Goal: Task Accomplishment & Management: Manage account settings

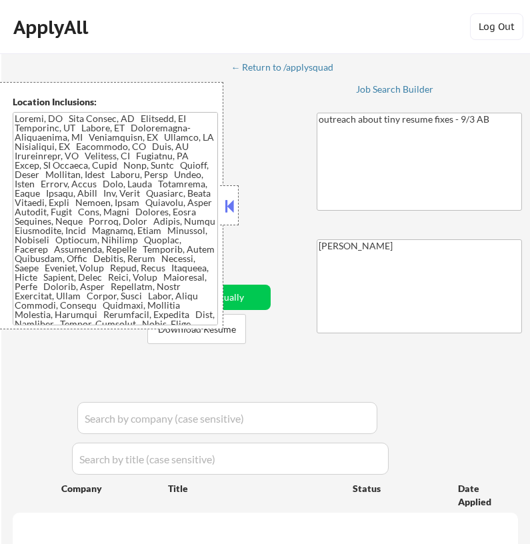
select select ""pending""
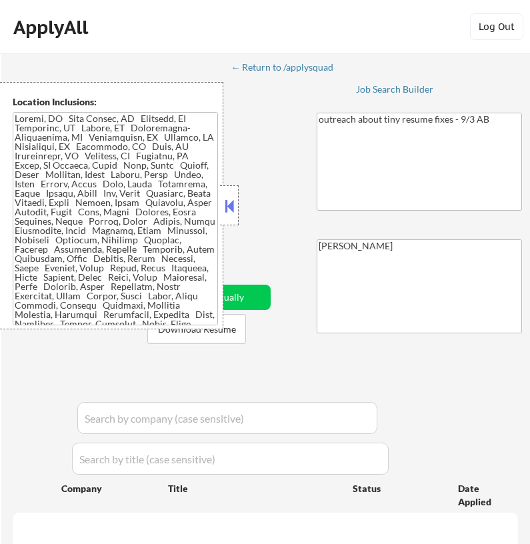
select select ""pending""
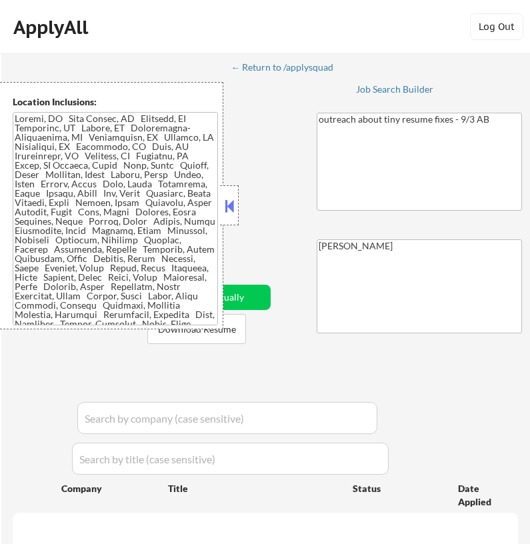
select select ""pending""
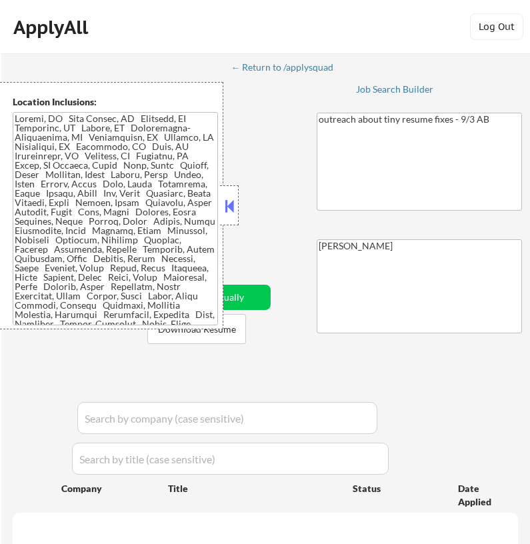
select select ""pending""
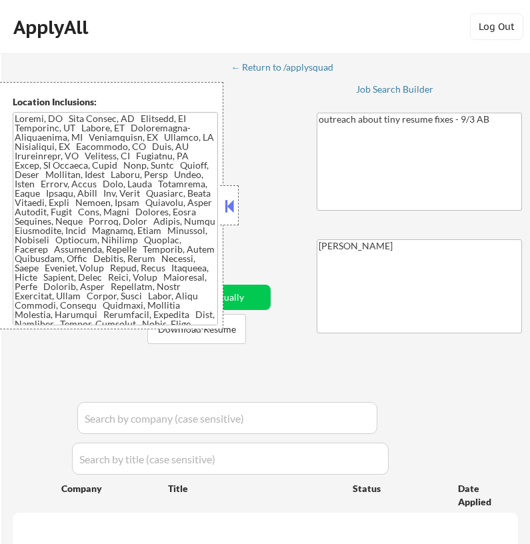
select select ""pending""
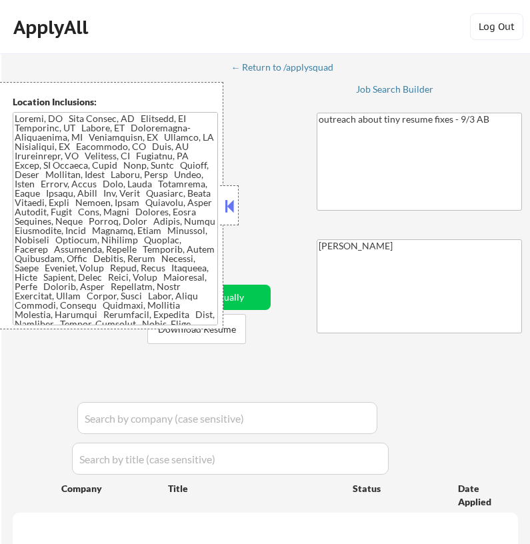
select select ""pending""
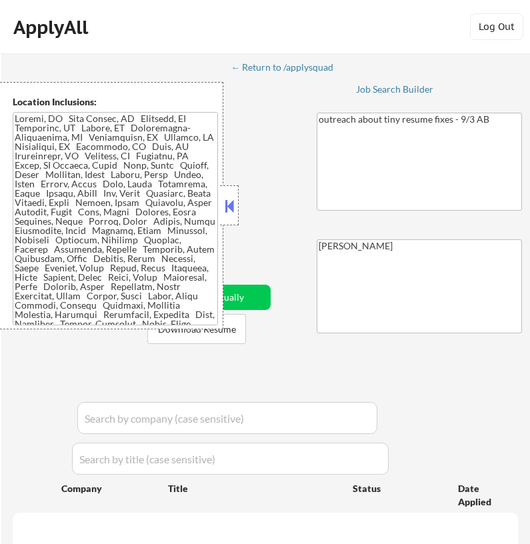
select select ""pending""
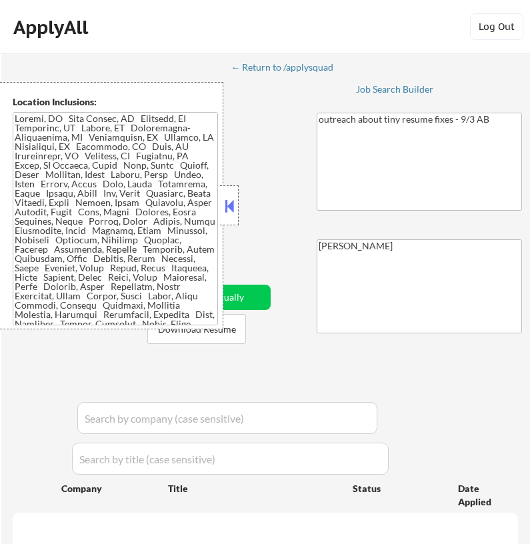
select select ""pending""
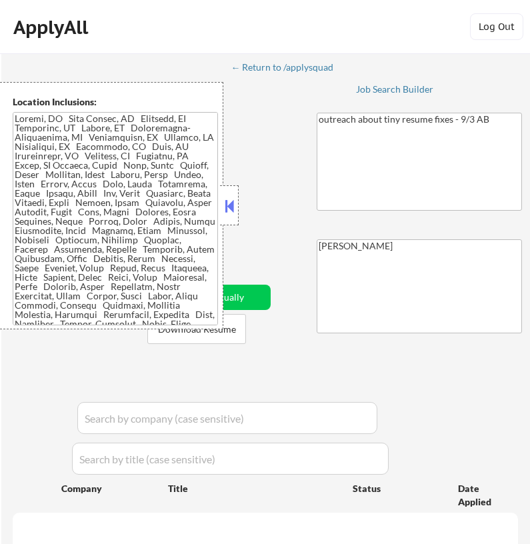
select select ""pending""
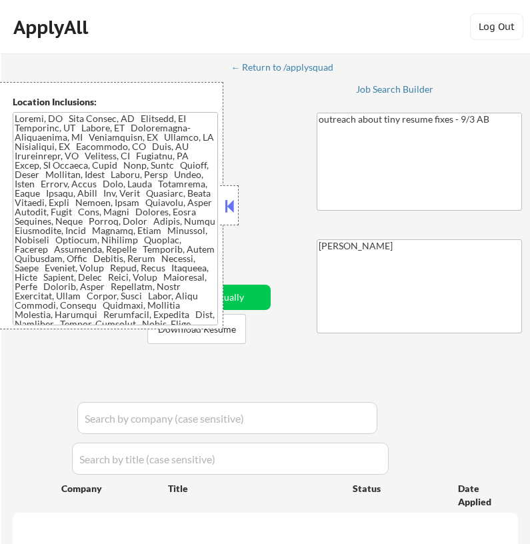
select select ""pending""
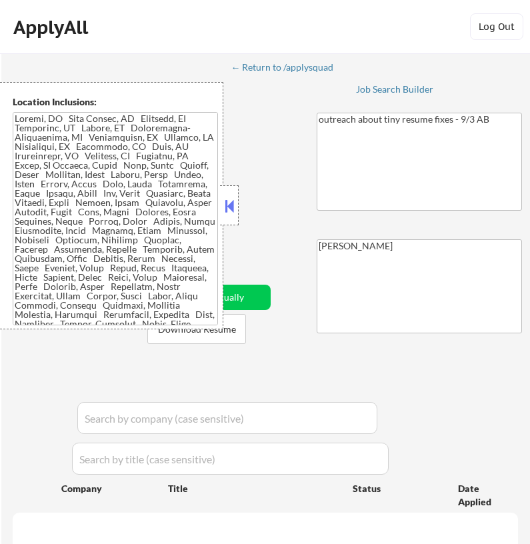
select select ""pending""
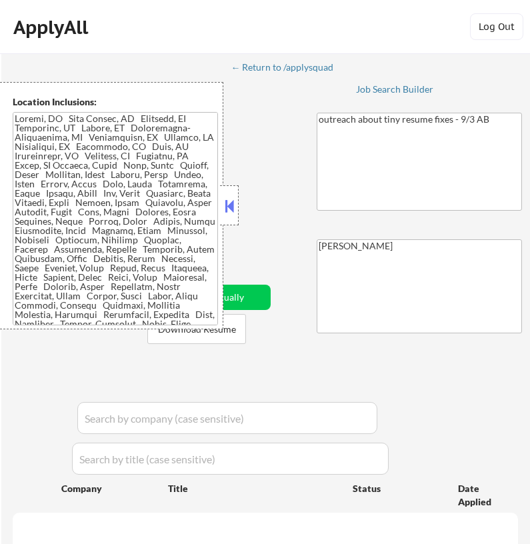
select select ""pending""
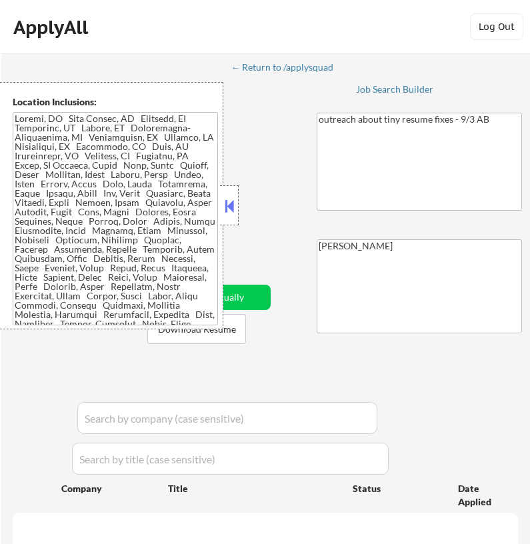
select select ""pending""
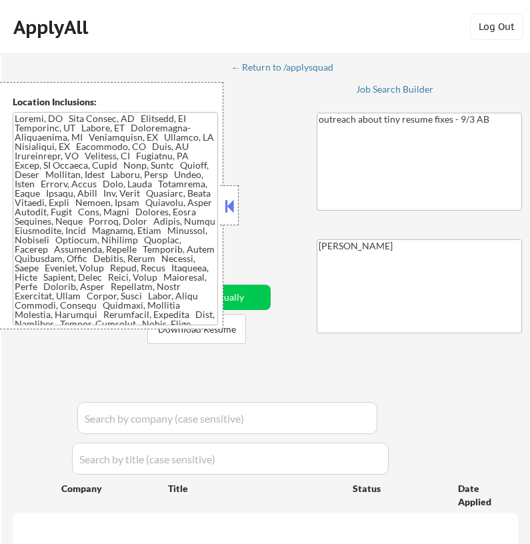
select select ""pending""
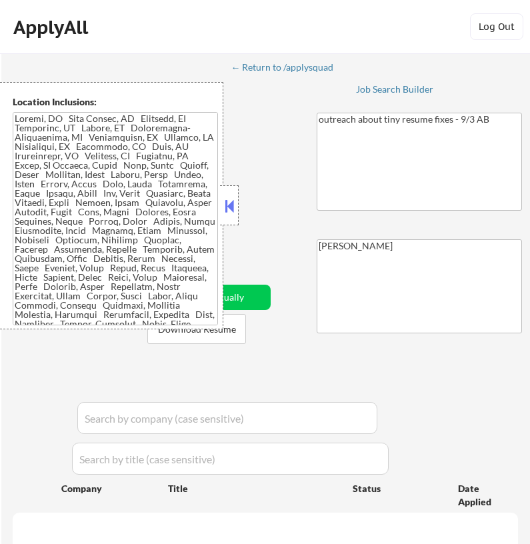
select select ""pending""
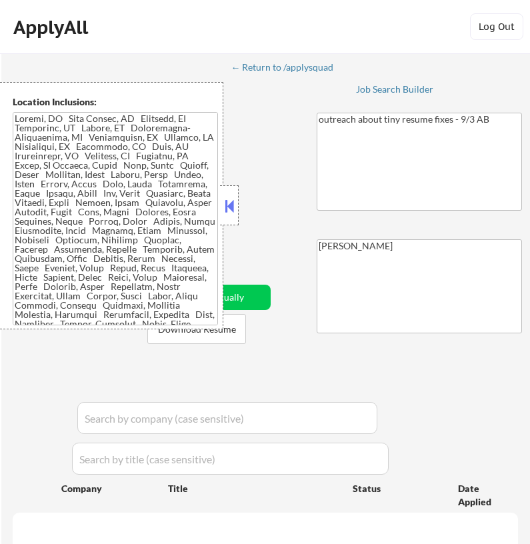
select select ""pending""
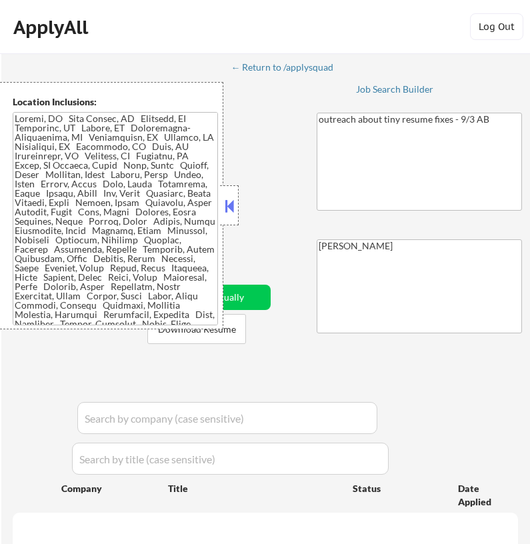
select select ""pending""
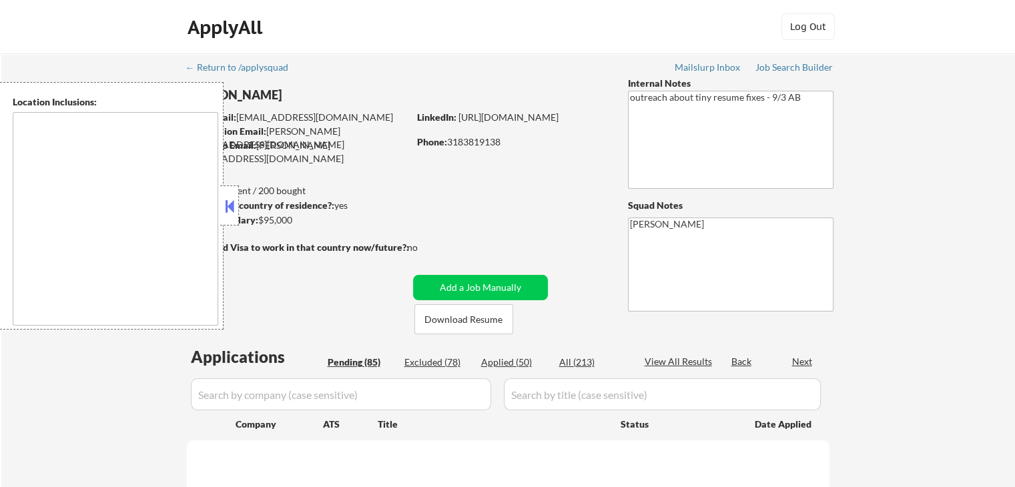
type textarea "[GEOGRAPHIC_DATA], [GEOGRAPHIC_DATA], [GEOGRAPHIC_DATA], [GEOGRAPHIC_DATA], [GE…"
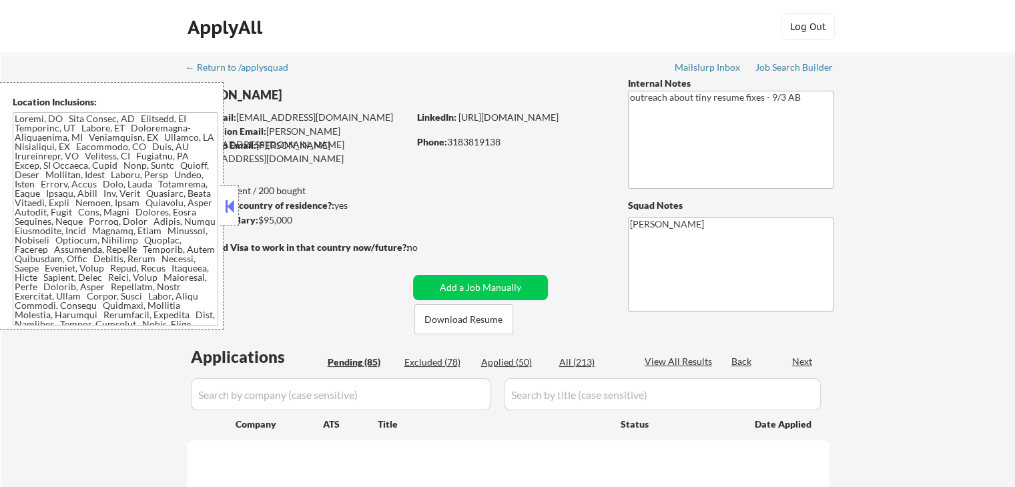
select select ""pending""
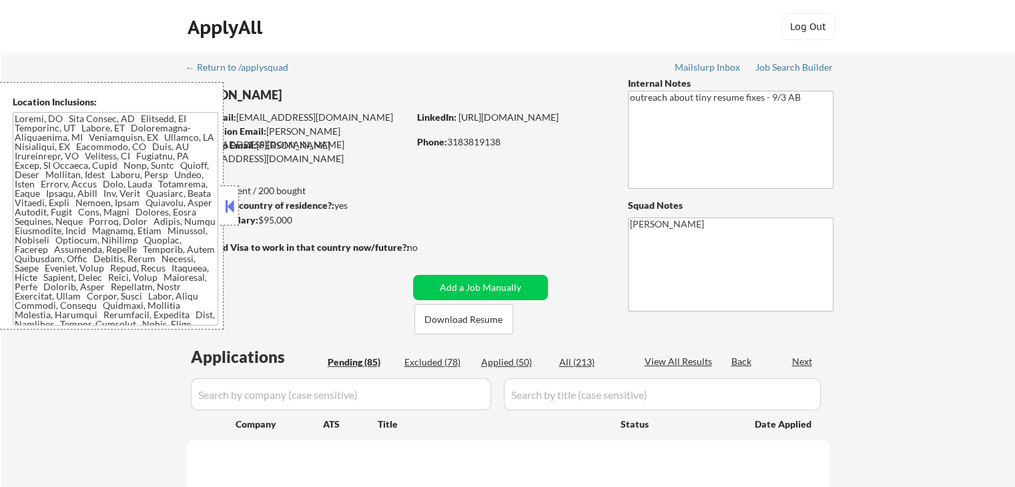
select select ""pending""
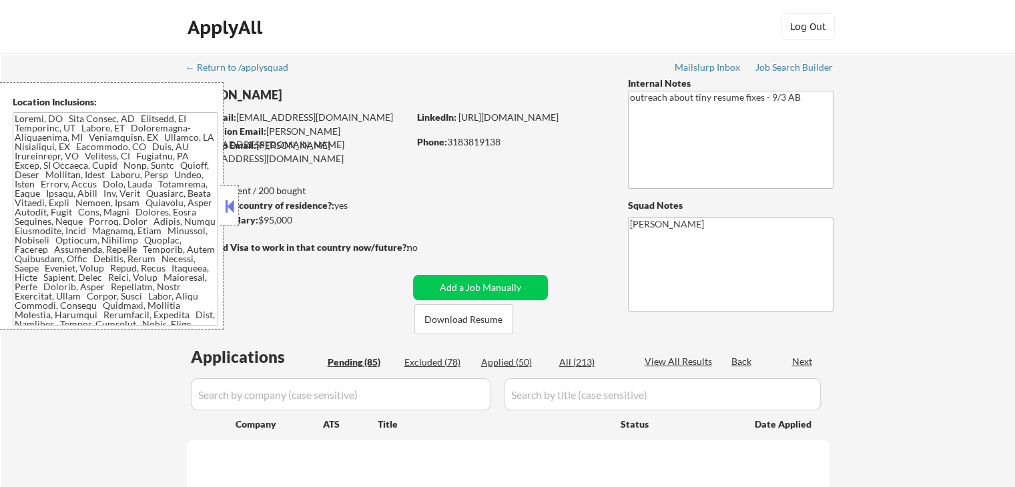
select select ""pending""
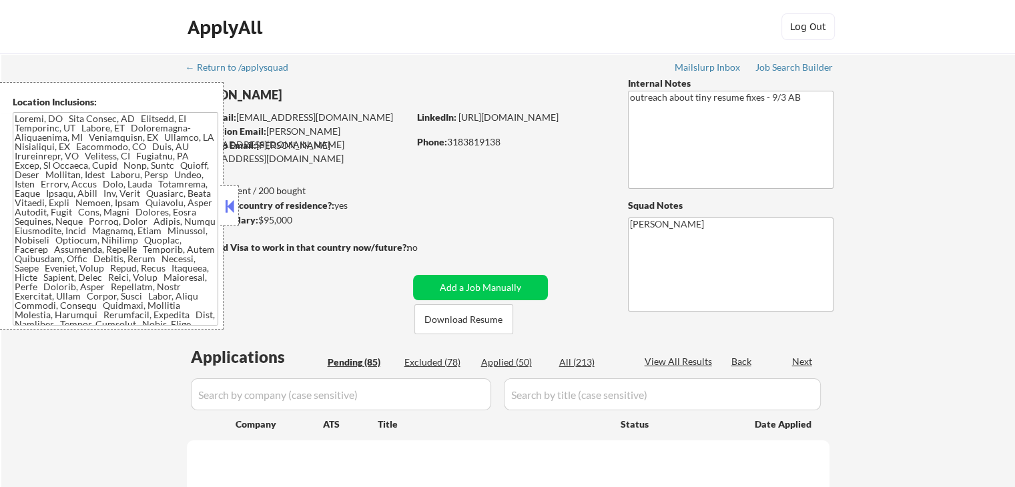
select select ""pending""
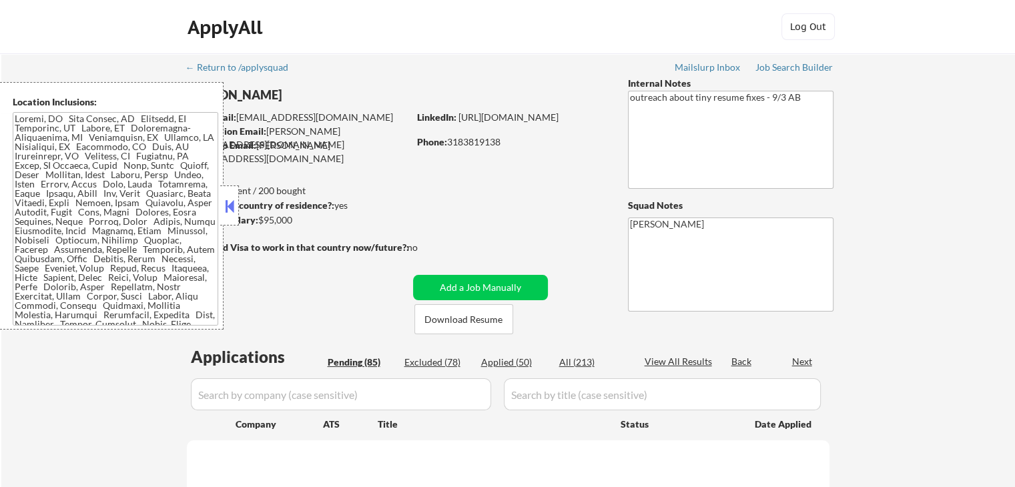
select select ""pending""
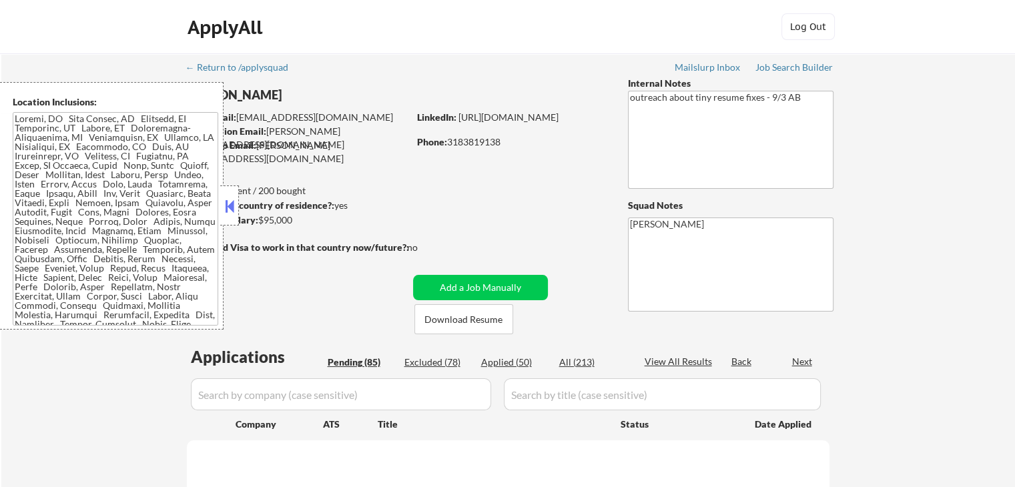
select select ""pending""
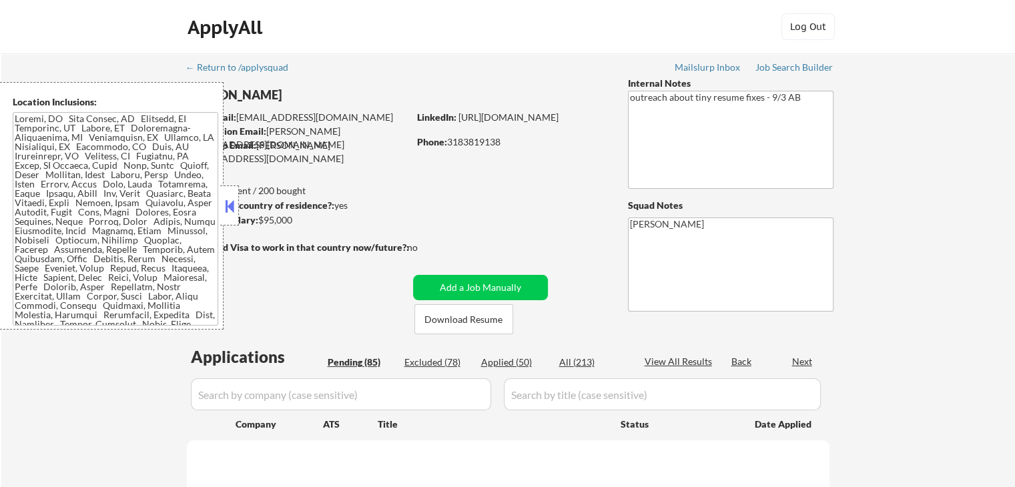
select select ""pending""
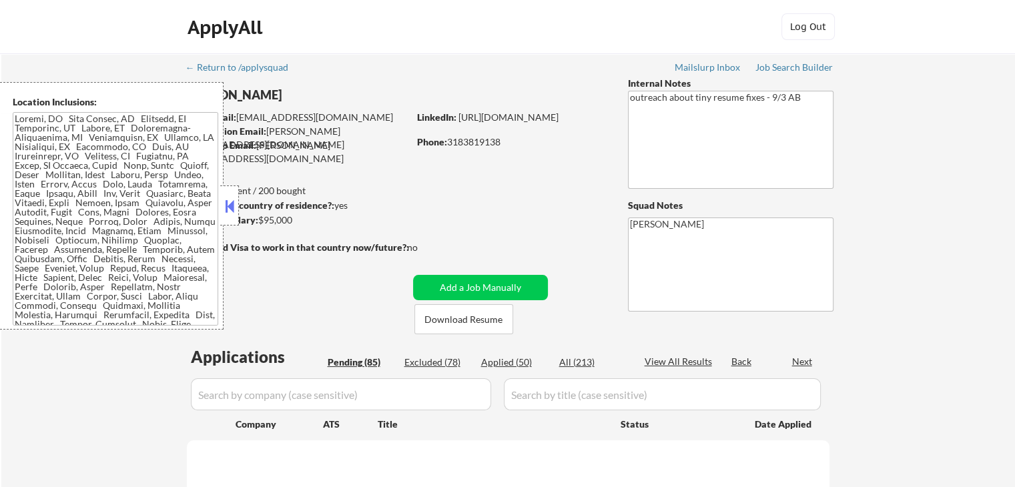
select select ""pending""
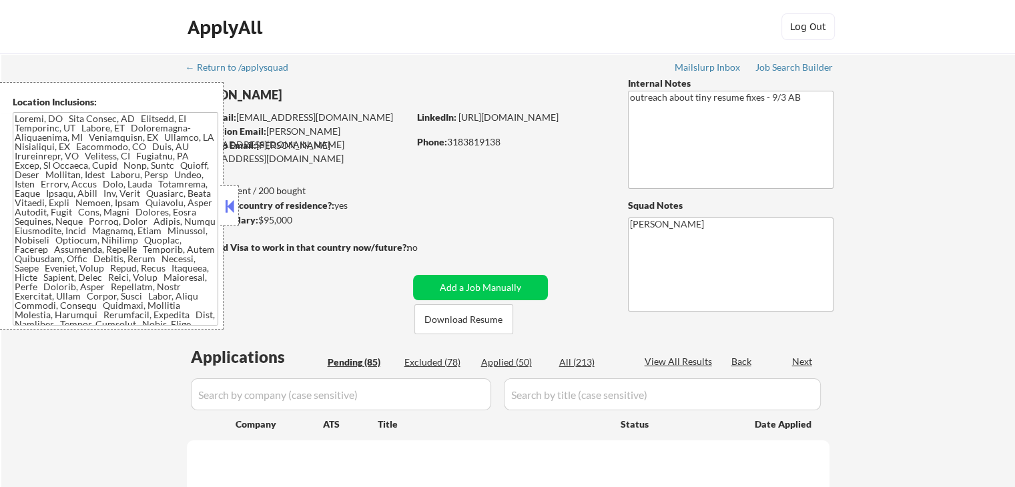
select select ""pending""
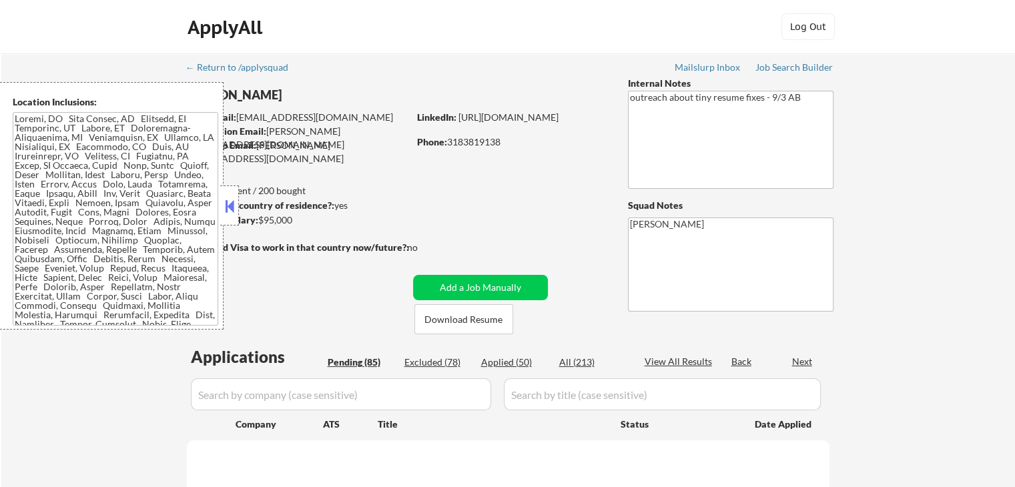
select select ""pending""
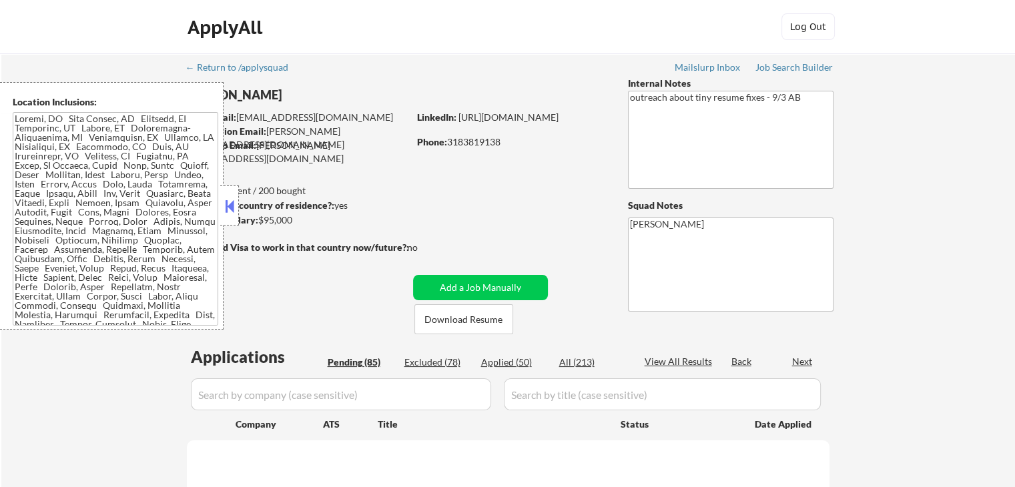
select select ""pending""
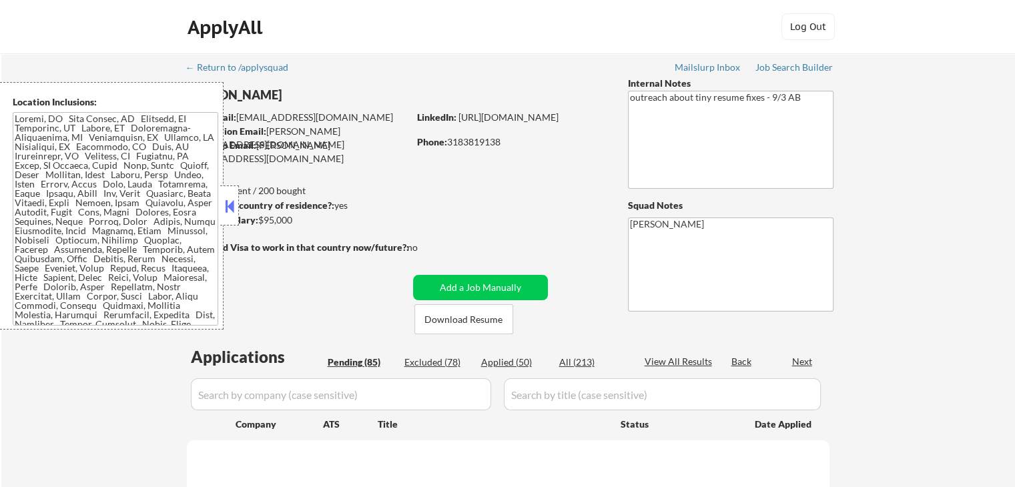
select select ""pending""
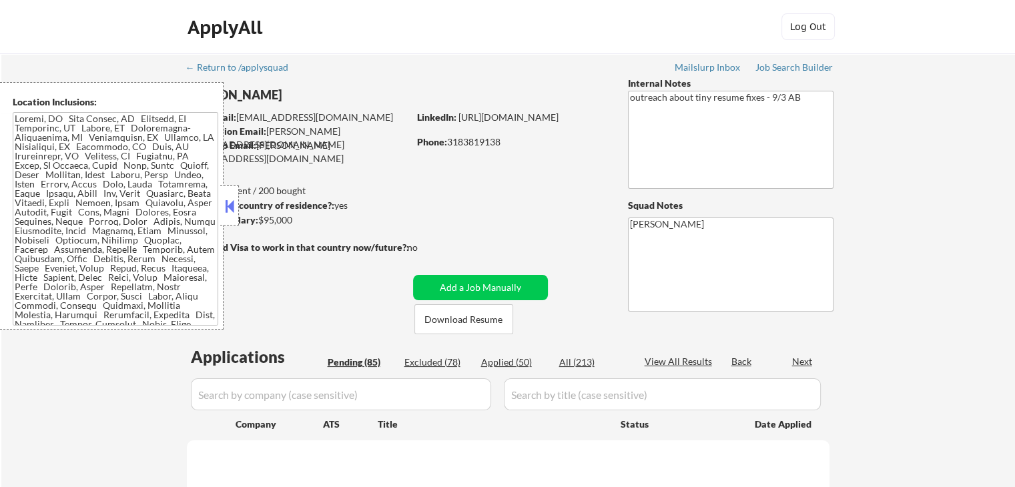
select select ""pending""
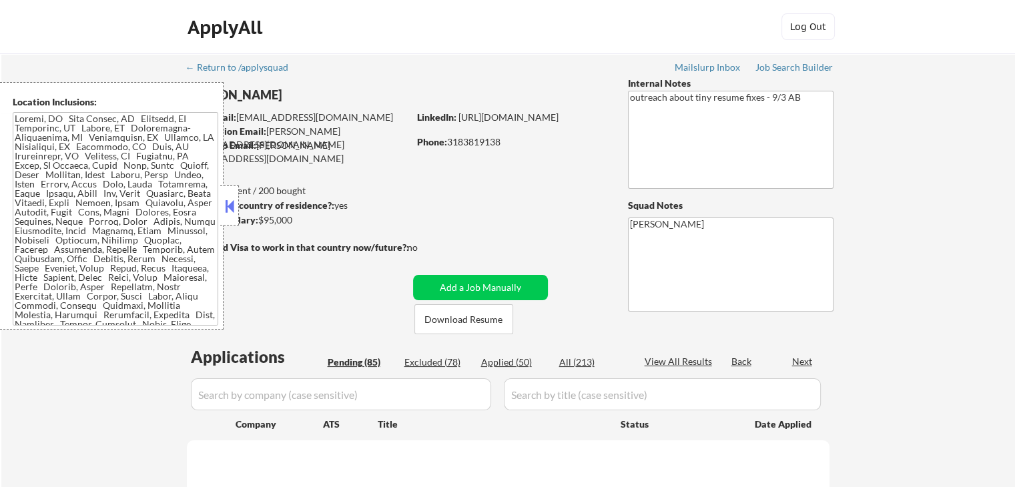
select select ""pending""
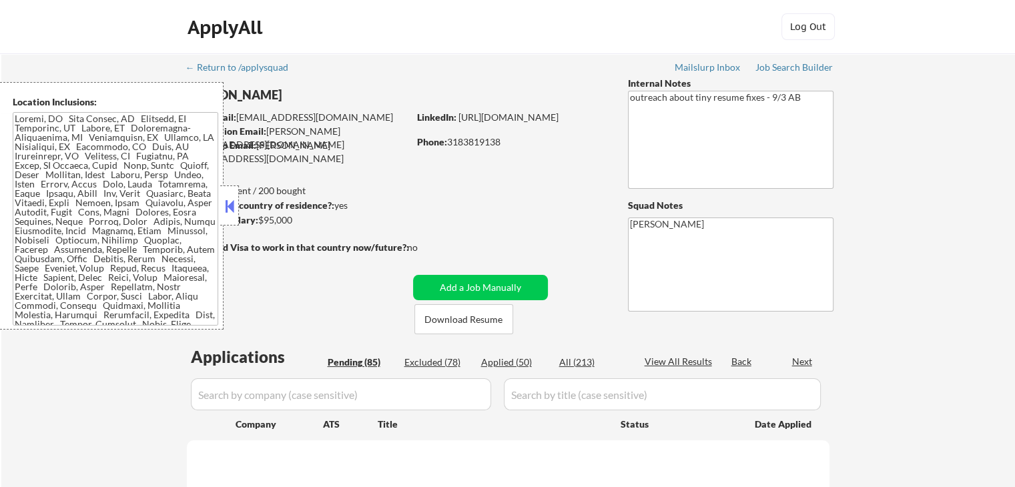
select select ""pending""
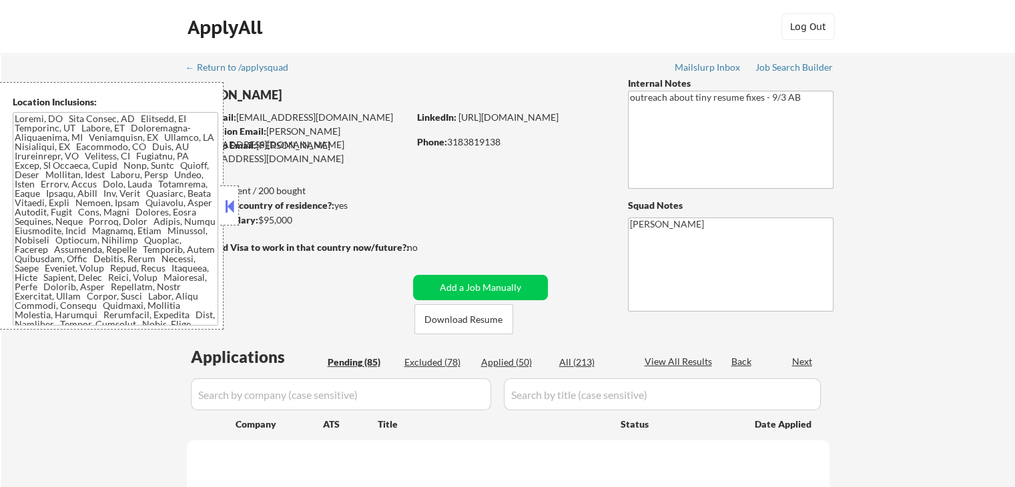
select select ""pending""
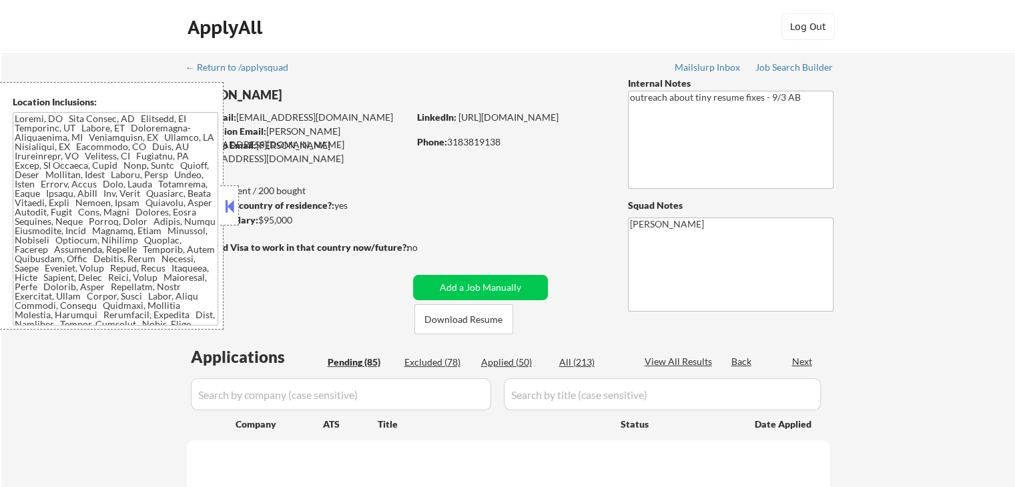
select select ""pending""
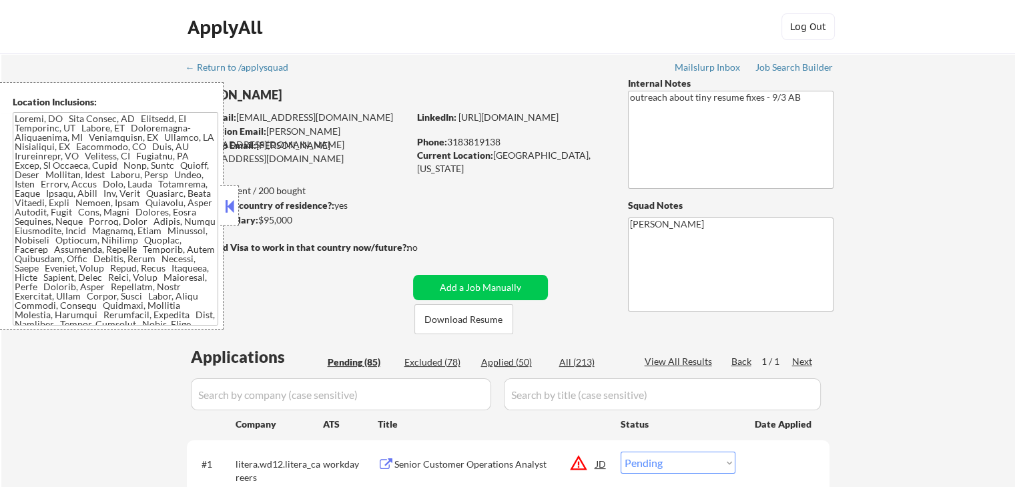
scroll to position [200, 0]
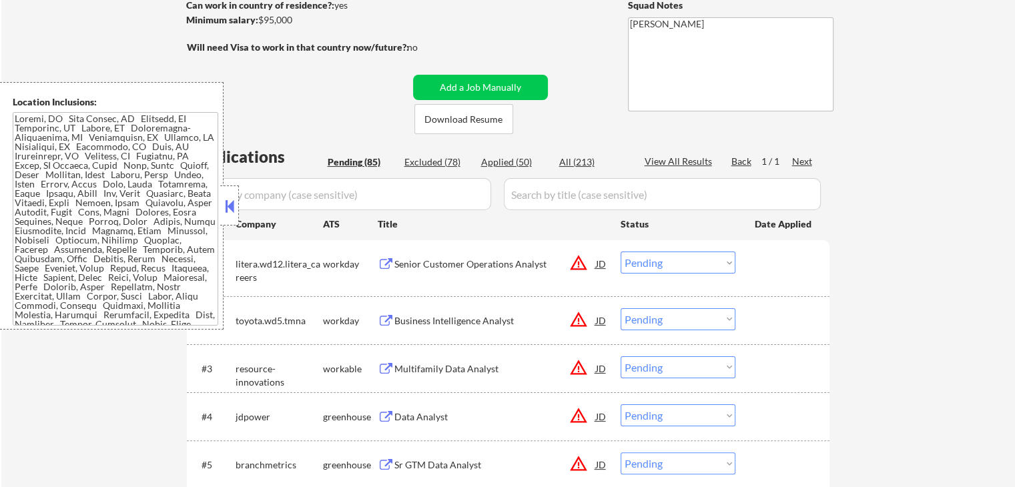
click at [225, 201] on button at bounding box center [229, 206] width 15 height 20
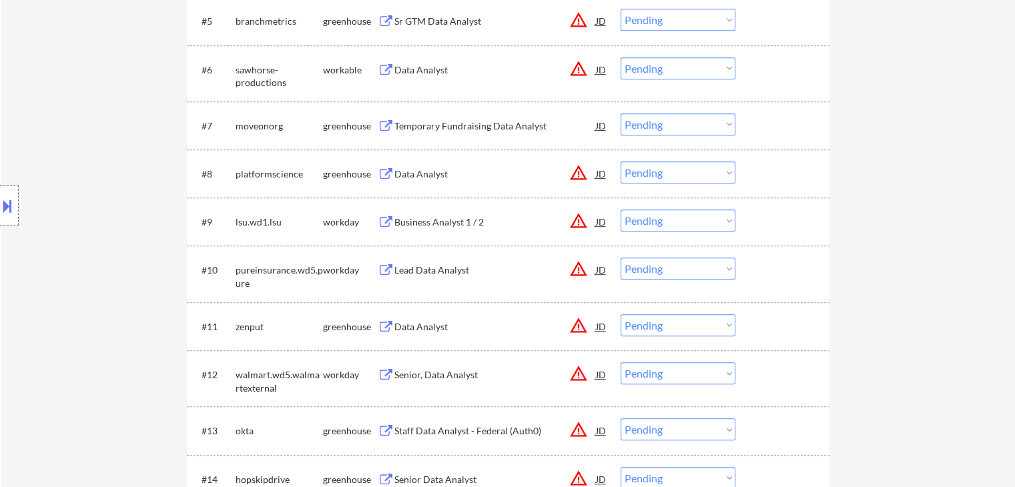
scroll to position [534, 0]
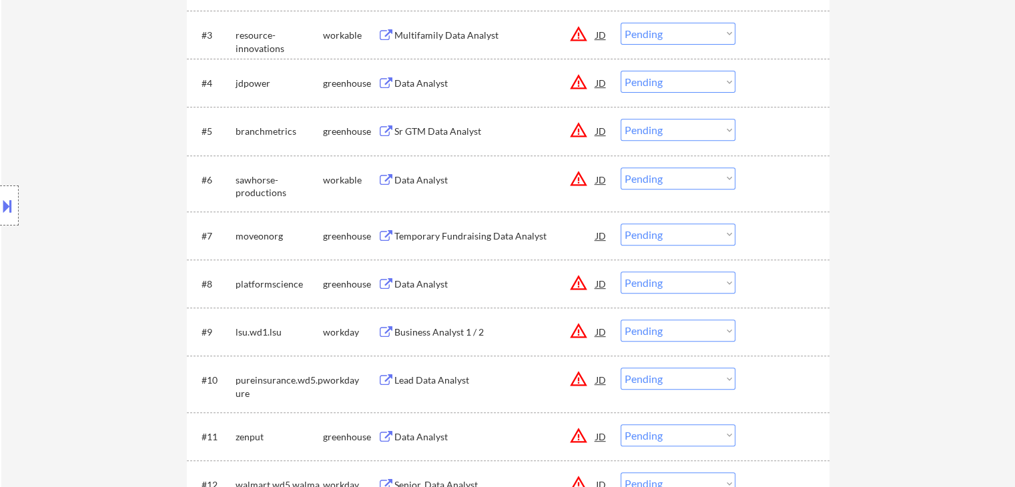
click at [496, 235] on div "Temporary Fundraising Data Analyst" at bounding box center [494, 235] width 201 height 13
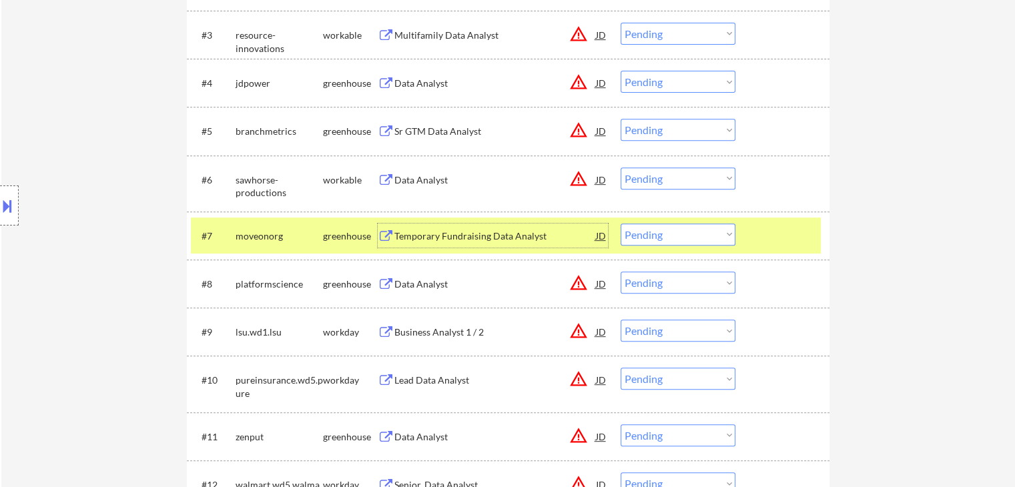
click at [654, 237] on select "Choose an option... Pending Applied Excluded (Questions) Excluded (Expired) Exc…" at bounding box center [677, 234] width 115 height 22
click at [620, 223] on select "Choose an option... Pending Applied Excluded (Questions) Excluded (Expired) Exc…" at bounding box center [677, 234] width 115 height 22
select select ""pending""
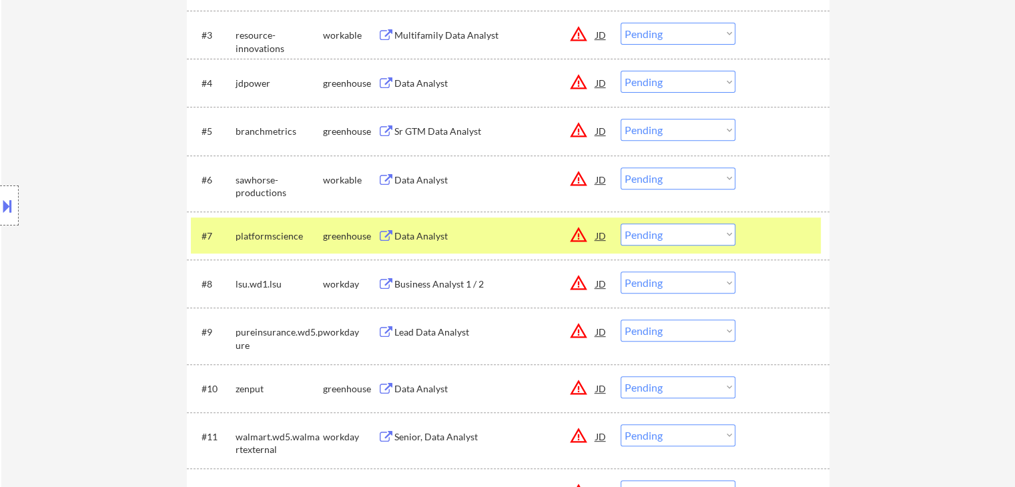
click at [336, 241] on div "greenhouse" at bounding box center [350, 235] width 55 height 13
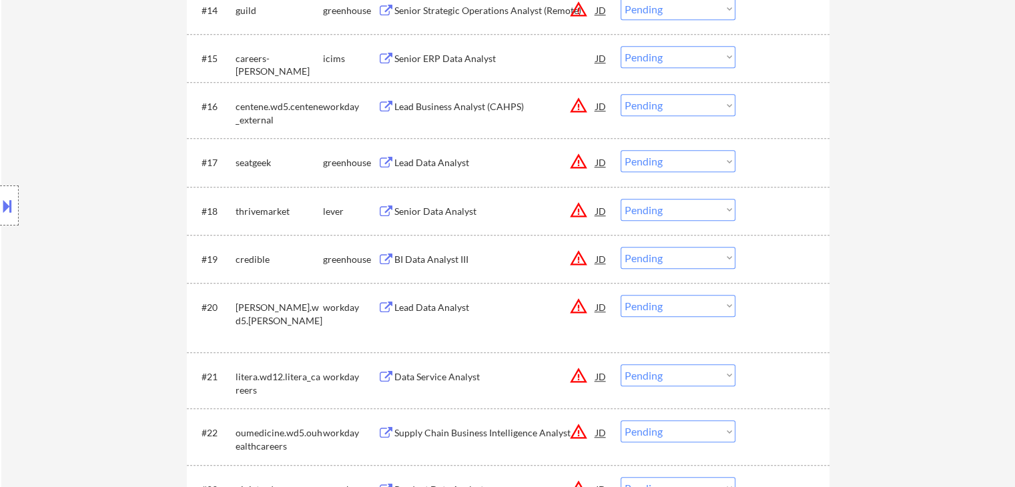
scroll to position [934, 0]
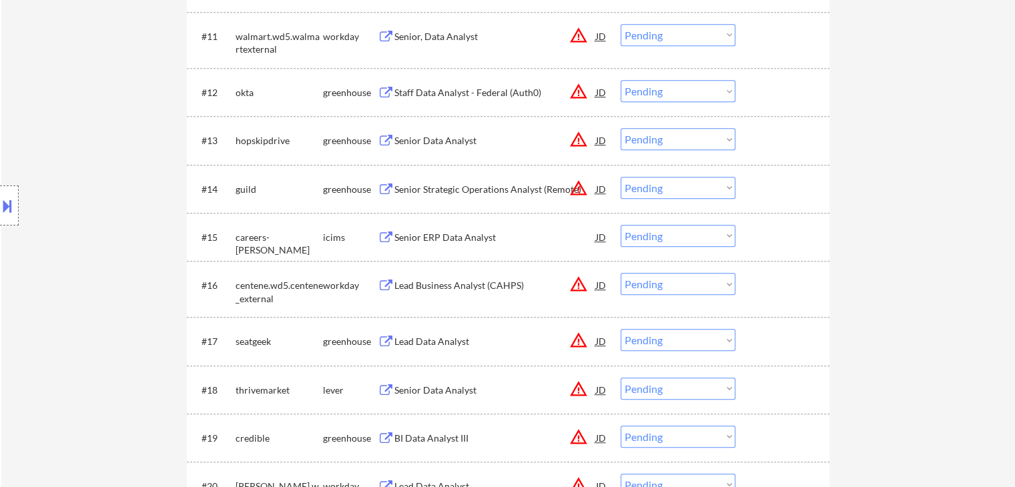
click at [431, 229] on div "Senior ERP Data Analyst" at bounding box center [494, 237] width 201 height 24
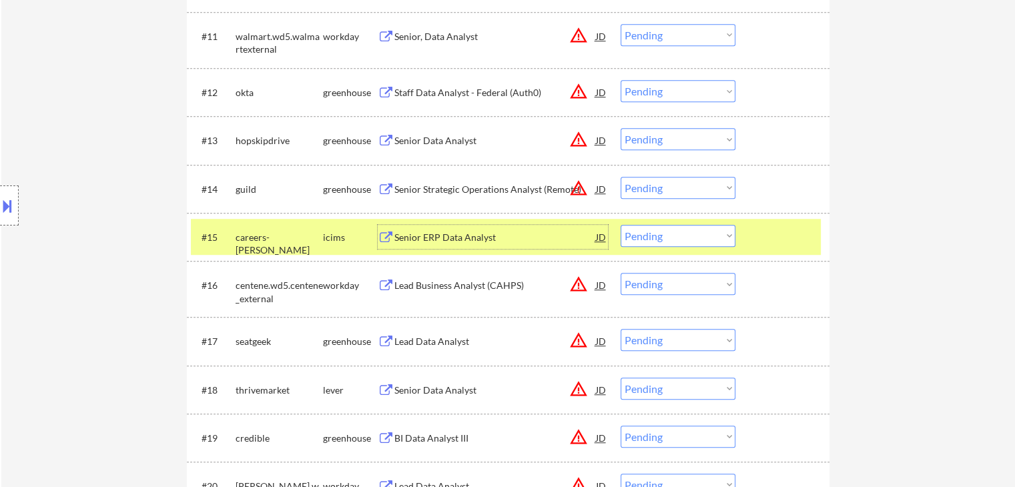
click at [672, 241] on select "Choose an option... Pending Applied Excluded (Questions) Excluded (Expired) Exc…" at bounding box center [677, 236] width 115 height 22
click at [620, 225] on select "Choose an option... Pending Applied Excluded (Questions) Excluded (Expired) Exc…" at bounding box center [677, 236] width 115 height 22
select select ""pending""
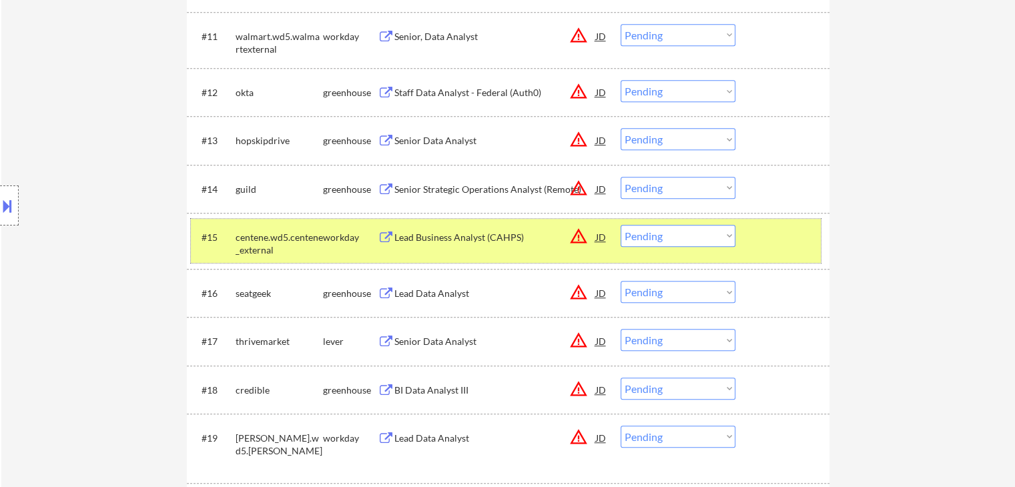
drag, startPoint x: 329, startPoint y: 231, endPoint x: 354, endPoint y: 229, distance: 25.4
click at [329, 231] on div "workday" at bounding box center [350, 237] width 55 height 13
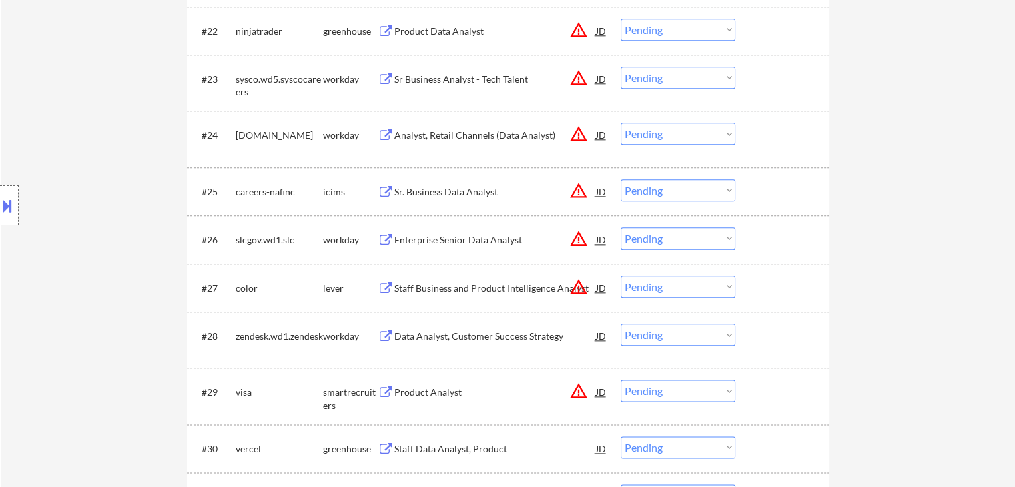
scroll to position [1668, 0]
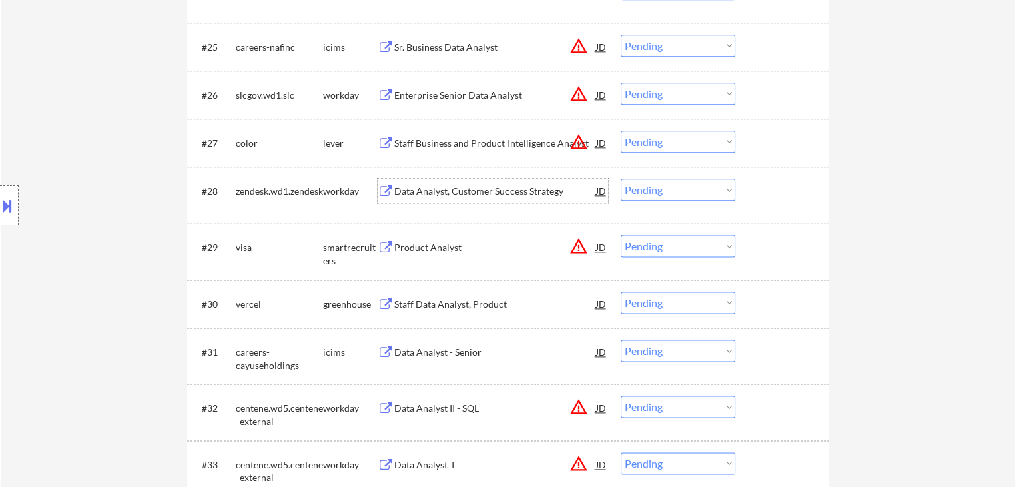
click at [432, 193] on div "Data Analyst, Customer Success Strategy" at bounding box center [494, 191] width 201 height 13
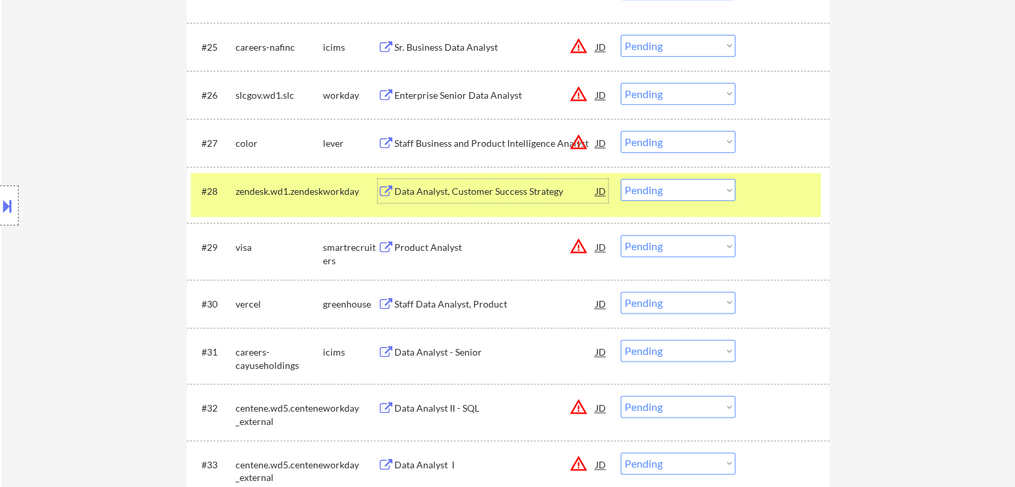
click at [456, 197] on div "Data Analyst, Customer Success Strategy" at bounding box center [494, 191] width 201 height 13
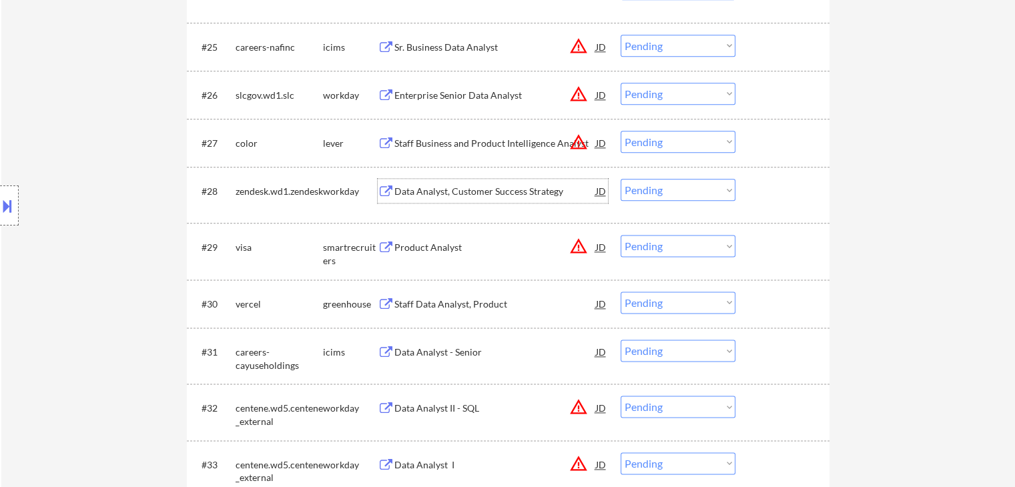
click at [679, 198] on select "Choose an option... Pending Applied Excluded (Questions) Excluded (Expired) Exc…" at bounding box center [677, 190] width 115 height 22
click at [620, 179] on select "Choose an option... Pending Applied Excluded (Questions) Excluded (Expired) Exc…" at bounding box center [677, 190] width 115 height 22
select select ""pending""
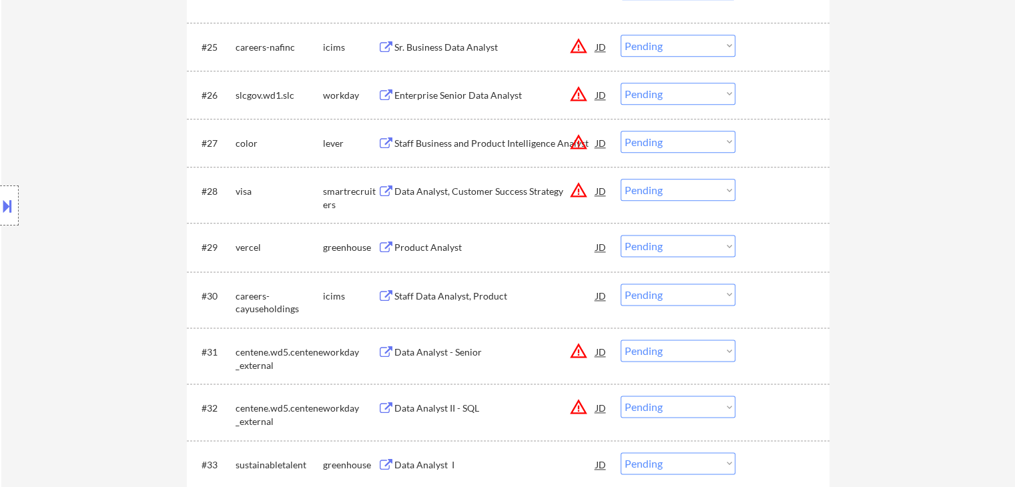
click at [401, 243] on div "Product Analyst" at bounding box center [494, 247] width 201 height 13
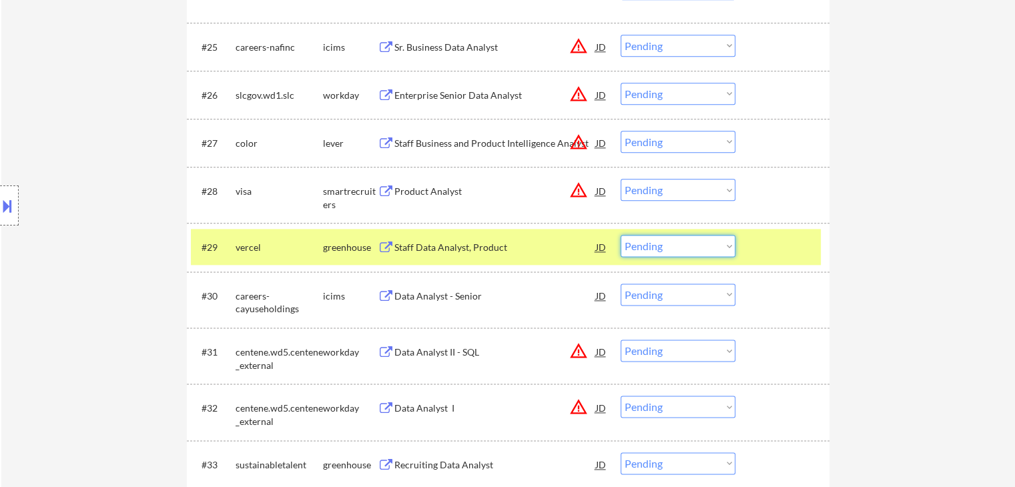
click at [662, 250] on select "Choose an option... Pending Applied Excluded (Questions) Excluded (Expired) Exc…" at bounding box center [677, 246] width 115 height 22
click at [620, 235] on select "Choose an option... Pending Applied Excluded (Questions) Excluded (Expired) Exc…" at bounding box center [677, 246] width 115 height 22
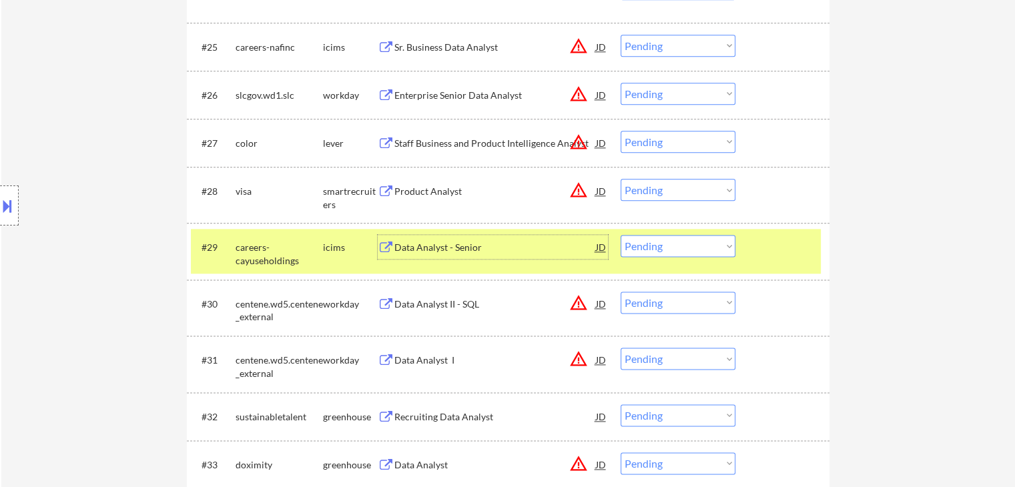
click at [428, 249] on div "Data Analyst - Senior" at bounding box center [494, 247] width 201 height 13
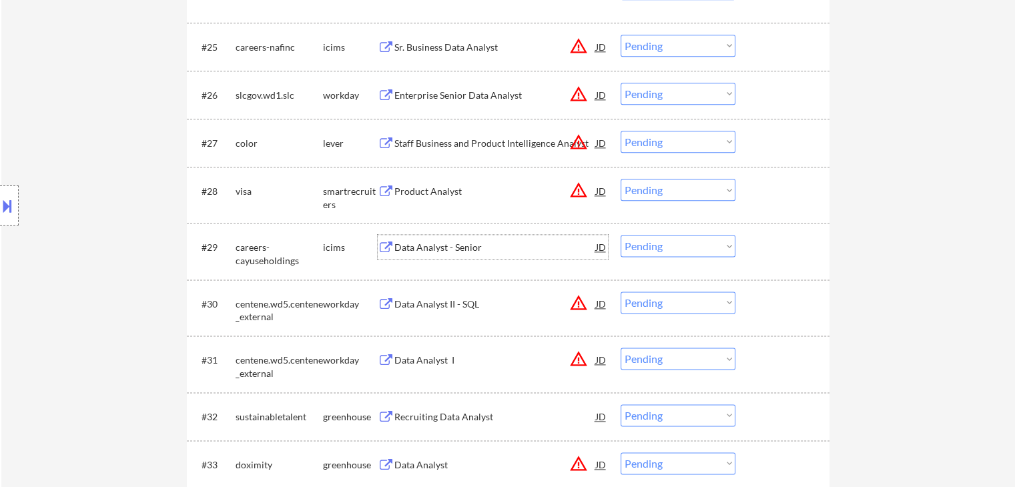
click at [643, 252] on select "Choose an option... Pending Applied Excluded (Questions) Excluded (Expired) Exc…" at bounding box center [677, 246] width 115 height 22
click at [620, 235] on select "Choose an option... Pending Applied Excluded (Questions) Excluded (Expired) Exc…" at bounding box center [677, 246] width 115 height 22
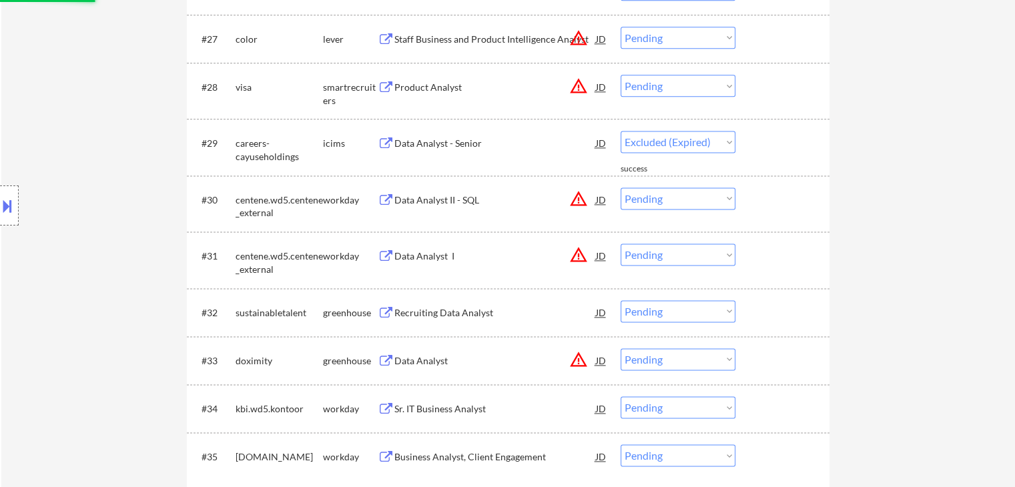
scroll to position [1868, 0]
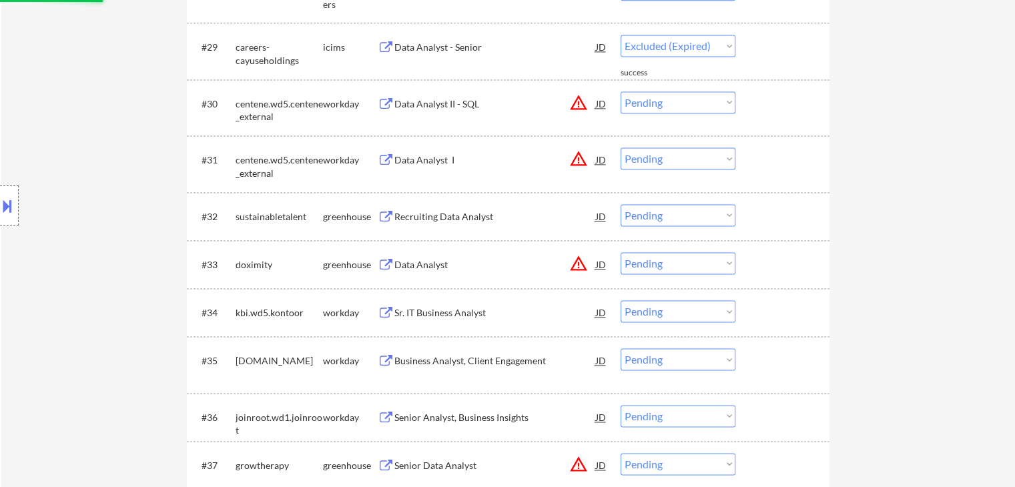
select select ""pending""
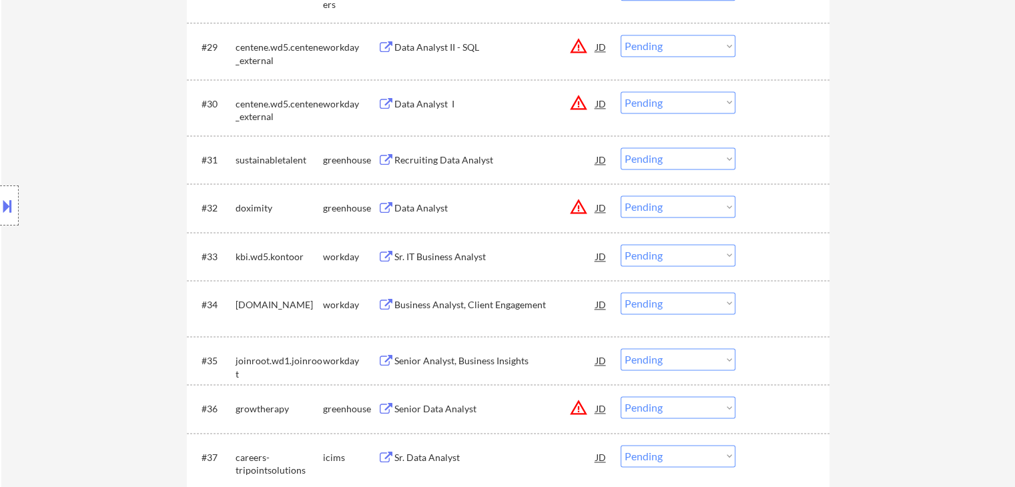
click at [424, 167] on div "Recruiting Data Analyst" at bounding box center [494, 159] width 201 height 24
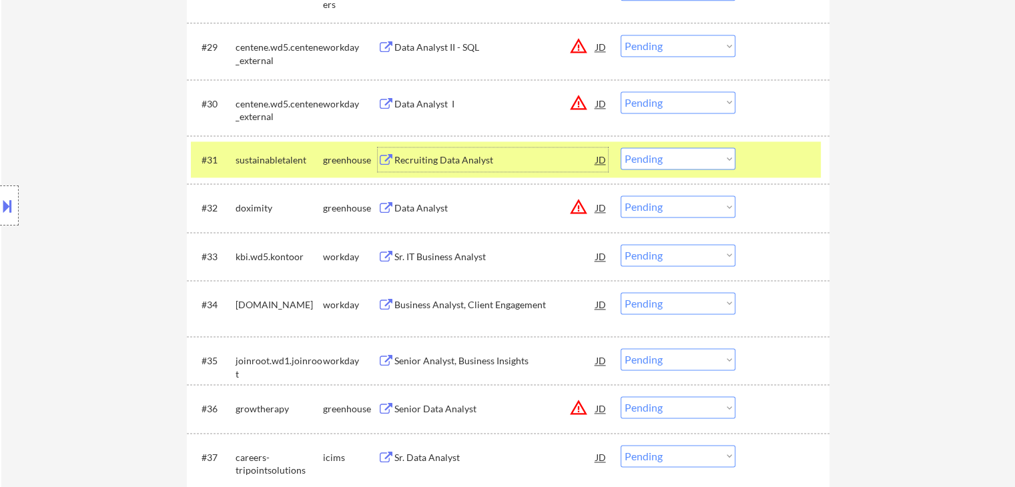
click at [656, 158] on select "Choose an option... Pending Applied Excluded (Questions) Excluded (Expired) Exc…" at bounding box center [677, 158] width 115 height 22
click at [620, 147] on select "Choose an option... Pending Applied Excluded (Questions) Excluded (Expired) Exc…" at bounding box center [677, 158] width 115 height 22
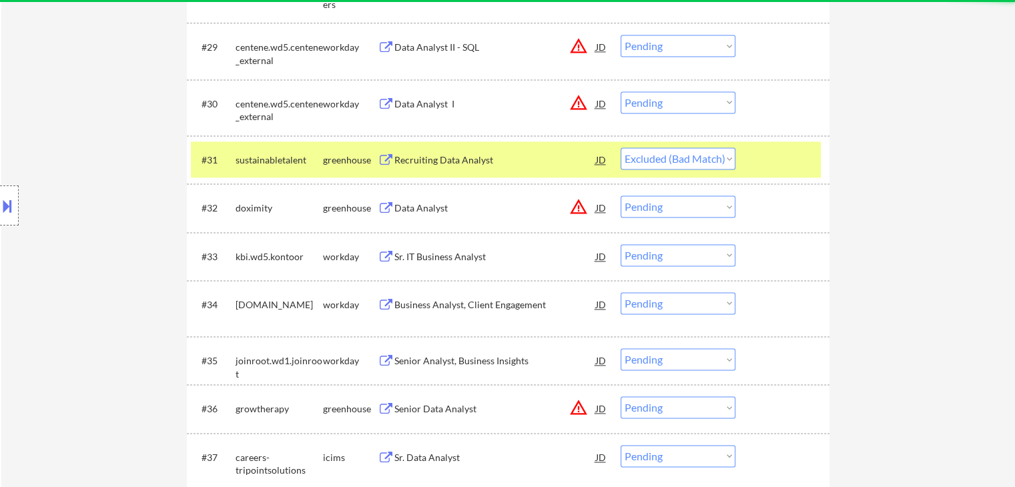
select select ""pending""
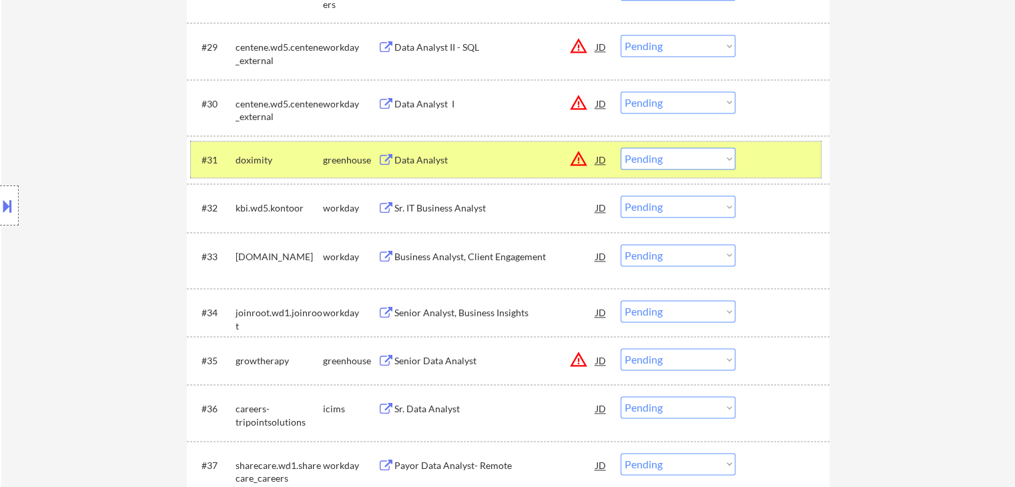
click at [344, 156] on div "greenhouse" at bounding box center [350, 159] width 55 height 13
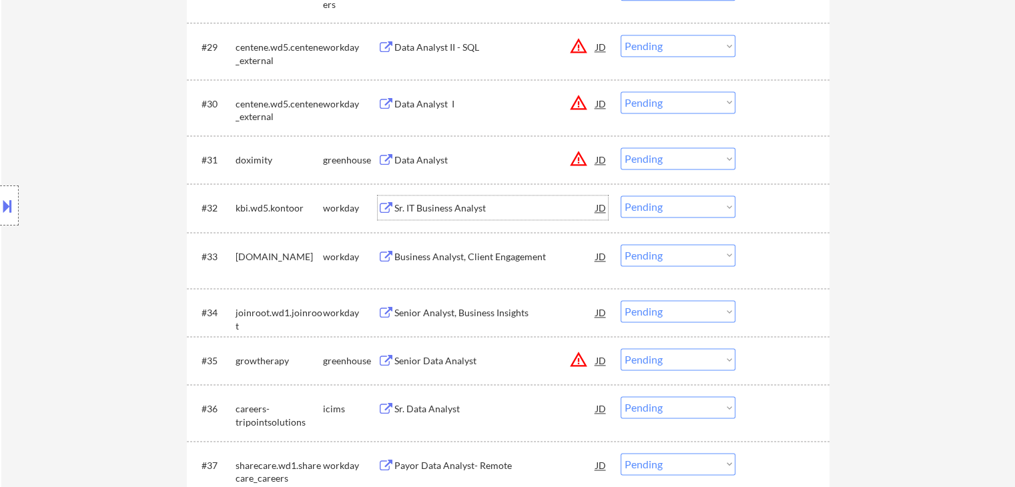
click at [438, 205] on div "Sr. IT Business Analyst" at bounding box center [494, 207] width 201 height 13
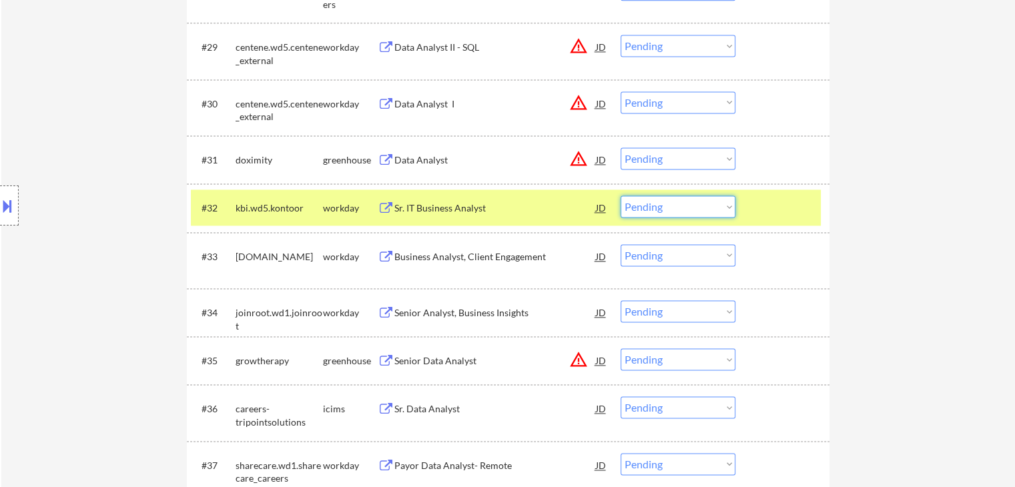
drag, startPoint x: 704, startPoint y: 203, endPoint x: 704, endPoint y: 217, distance: 14.0
click at [704, 203] on select "Choose an option... Pending Applied Excluded (Questions) Excluded (Expired) Exc…" at bounding box center [677, 206] width 115 height 22
click at [620, 195] on select "Choose an option... Pending Applied Excluded (Questions) Excluded (Expired) Exc…" at bounding box center [677, 206] width 115 height 22
drag, startPoint x: 712, startPoint y: 243, endPoint x: 708, endPoint y: 233, distance: 11.2
click at [712, 243] on div "#33 [DOMAIN_NAME] workday Business Analyst, Client Engagement JD warning_amber …" at bounding box center [506, 260] width 630 height 44
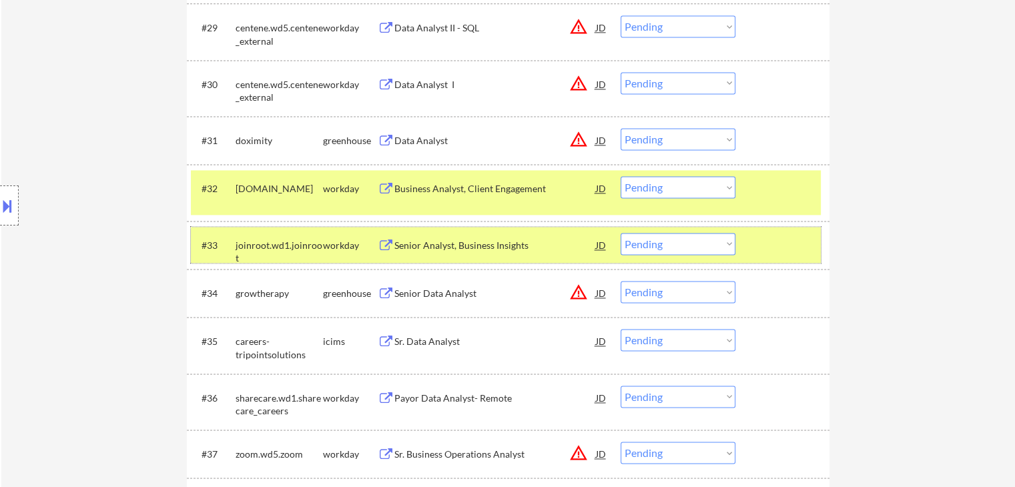
scroll to position [2001, 0]
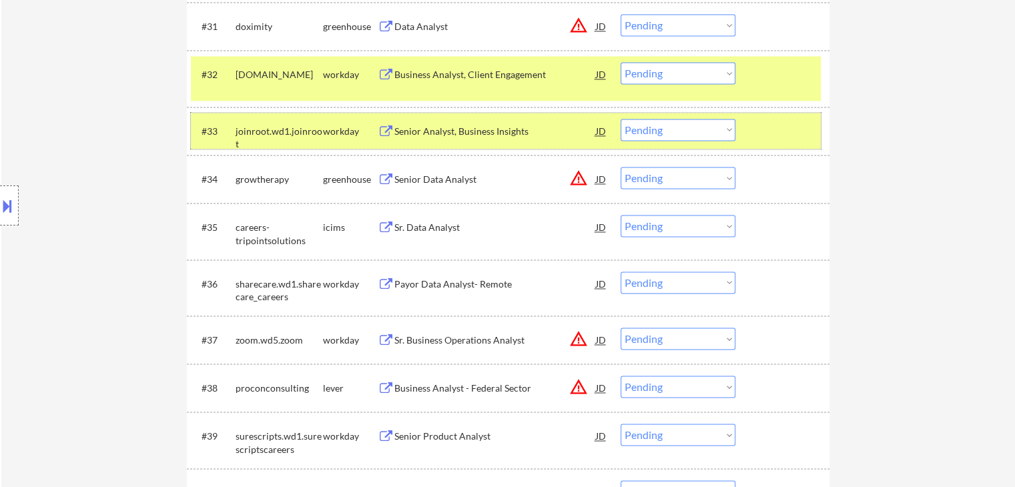
click at [334, 139] on div "workday" at bounding box center [350, 131] width 55 height 24
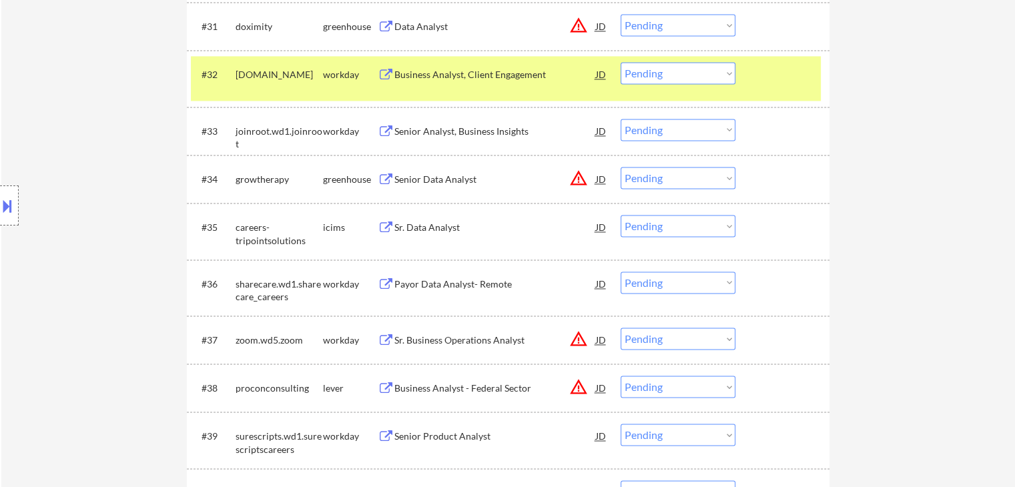
click at [530, 76] on div "Business Analyst, Client Engagement" at bounding box center [494, 74] width 201 height 13
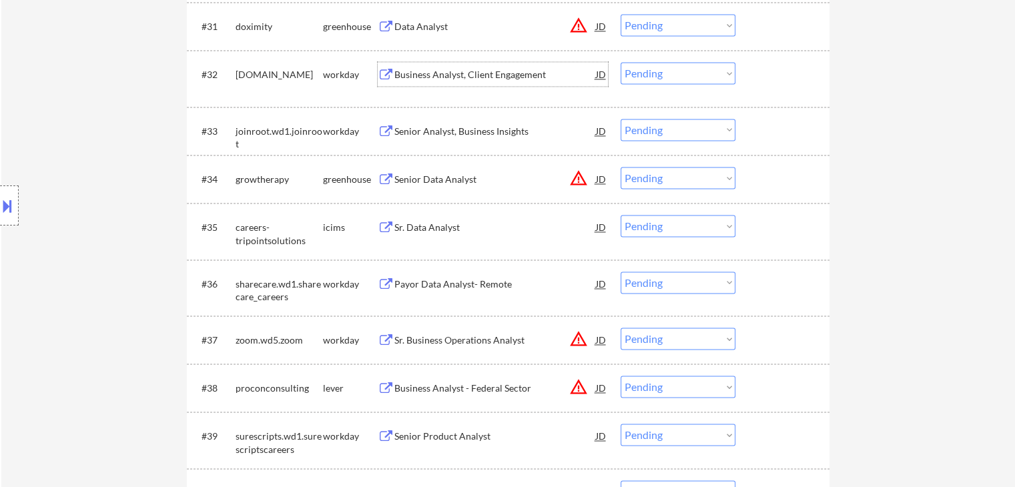
click at [646, 75] on select "Choose an option... Pending Applied Excluded (Questions) Excluded (Expired) Exc…" at bounding box center [677, 73] width 115 height 22
click at [620, 62] on select "Choose an option... Pending Applied Excluded (Questions) Excluded (Expired) Exc…" at bounding box center [677, 73] width 115 height 22
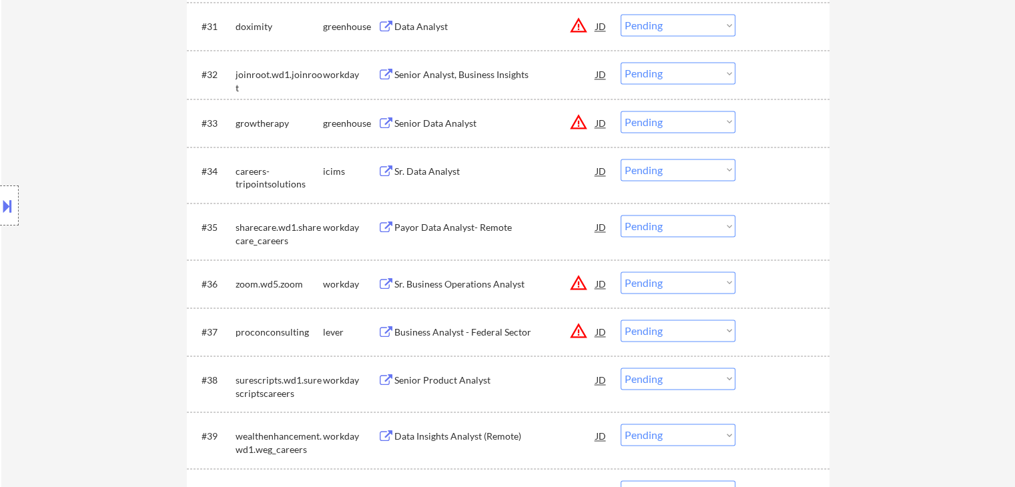
click at [454, 71] on div "Senior Analyst, Business Insights" at bounding box center [494, 74] width 201 height 13
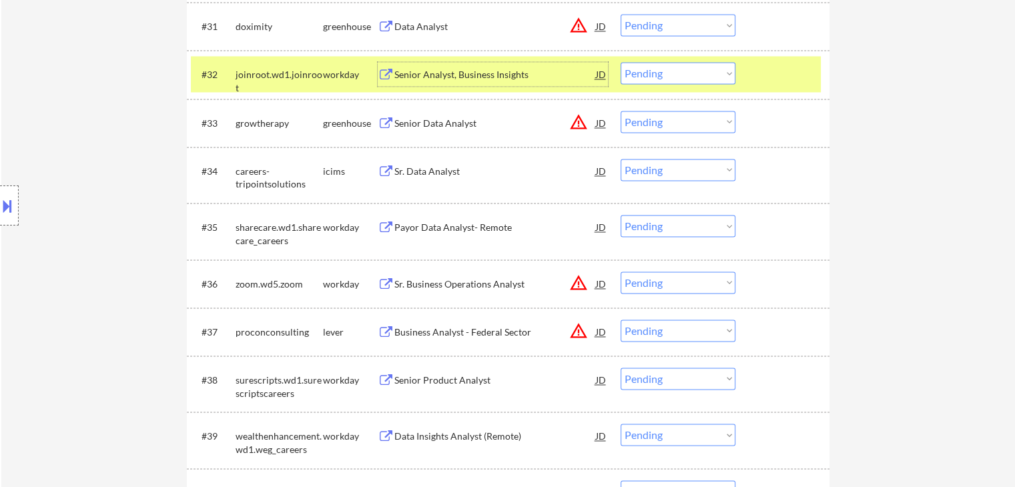
click at [645, 74] on select "Choose an option... Pending Applied Excluded (Questions) Excluded (Expired) Exc…" at bounding box center [677, 73] width 115 height 22
click at [620, 62] on select "Choose an option... Pending Applied Excluded (Questions) Excluded (Expired) Exc…" at bounding box center [677, 73] width 115 height 22
select select ""pending""
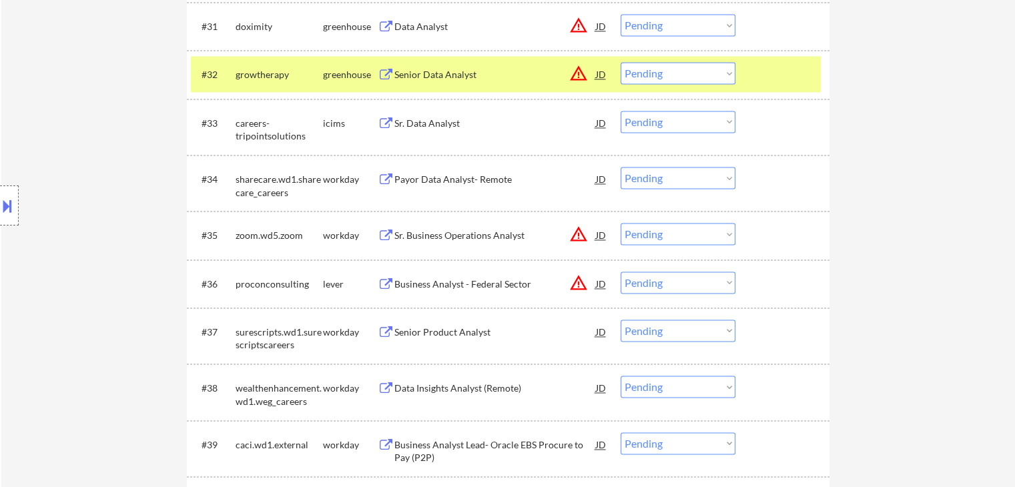
click at [346, 72] on div "greenhouse" at bounding box center [350, 74] width 55 height 13
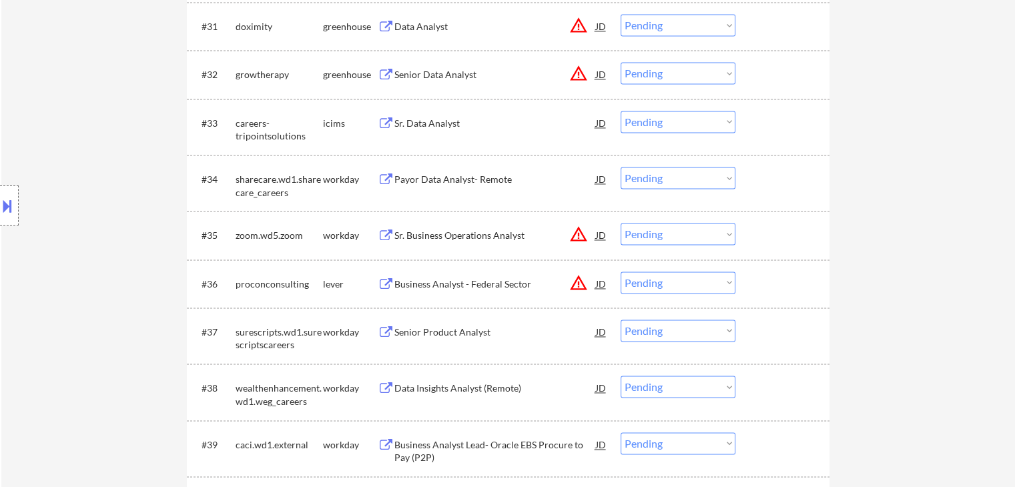
click at [419, 129] on div "Sr. Data Analyst" at bounding box center [494, 123] width 201 height 13
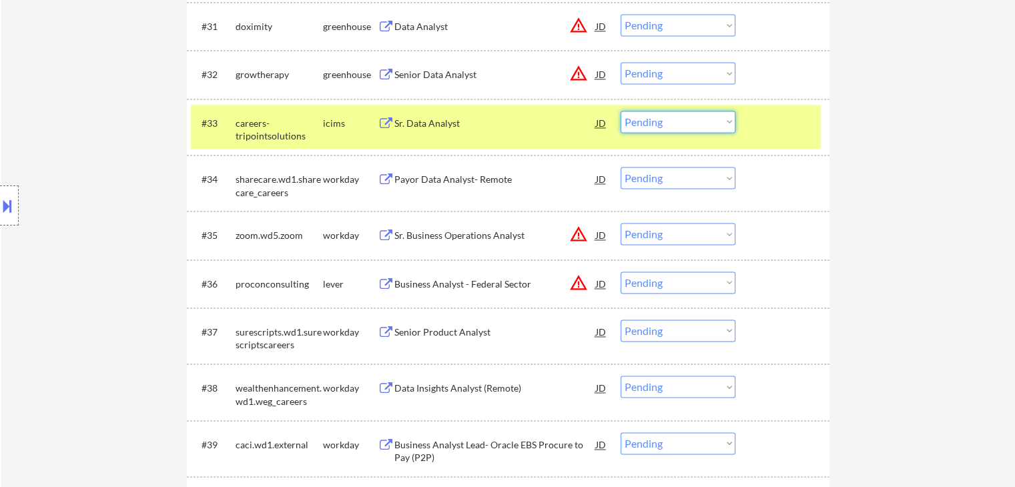
click at [679, 128] on select "Choose an option... Pending Applied Excluded (Questions) Excluded (Expired) Exc…" at bounding box center [677, 122] width 115 height 22
click at [620, 111] on select "Choose an option... Pending Applied Excluded (Questions) Excluded (Expired) Exc…" at bounding box center [677, 122] width 115 height 22
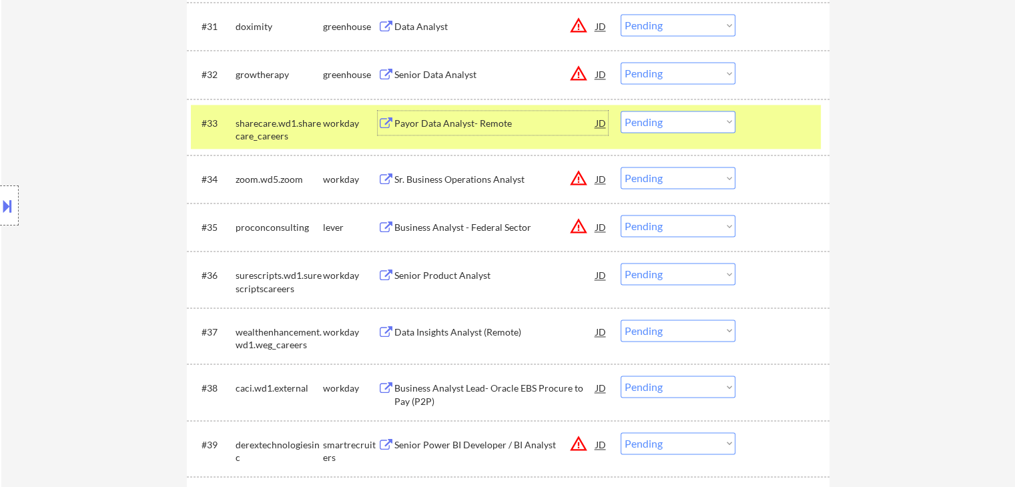
click at [422, 123] on div "Payor Data Analyst- Remote" at bounding box center [494, 123] width 201 height 13
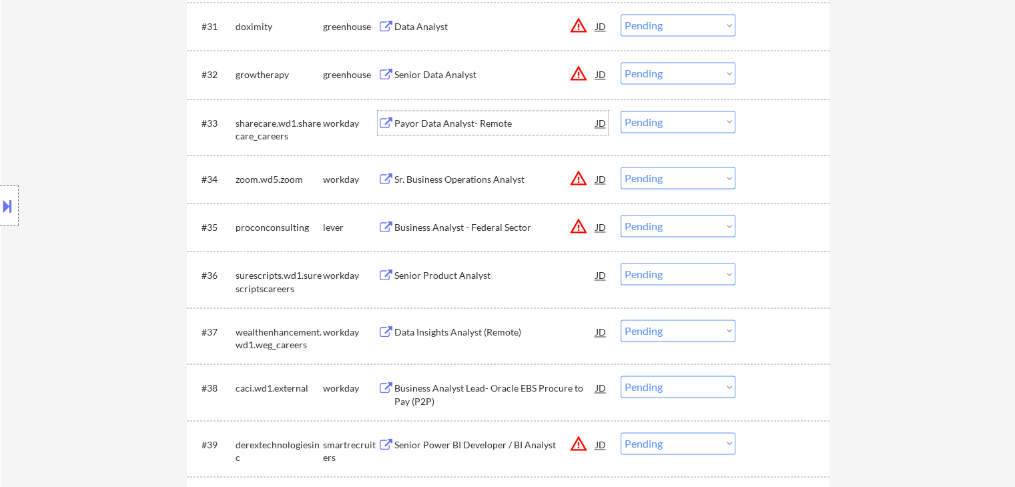
click at [667, 123] on select "Choose an option... Pending Applied Excluded (Questions) Excluded (Expired) Exc…" at bounding box center [677, 122] width 115 height 22
click at [620, 111] on select "Choose an option... Pending Applied Excluded (Questions) Excluded (Expired) Exc…" at bounding box center [677, 122] width 115 height 22
select select ""pending""
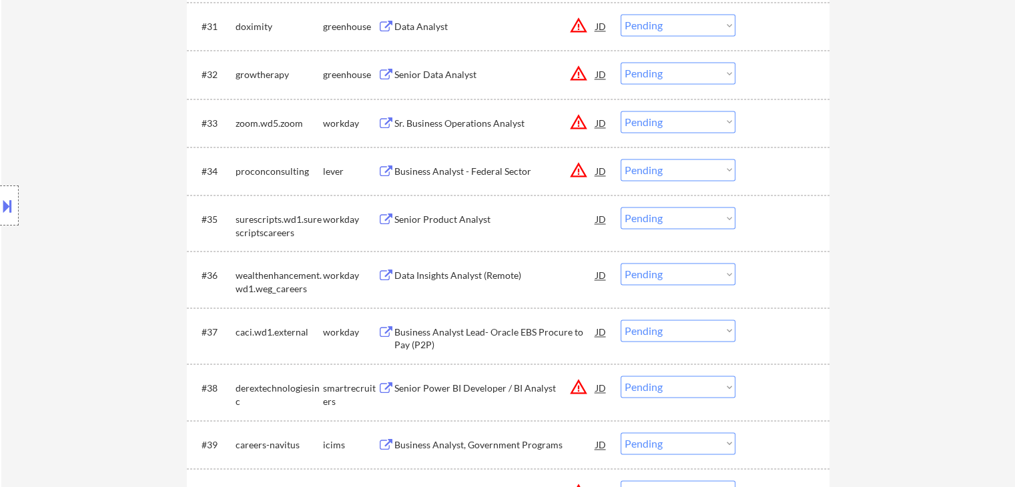
click at [444, 221] on div "Senior Product Analyst" at bounding box center [494, 219] width 201 height 13
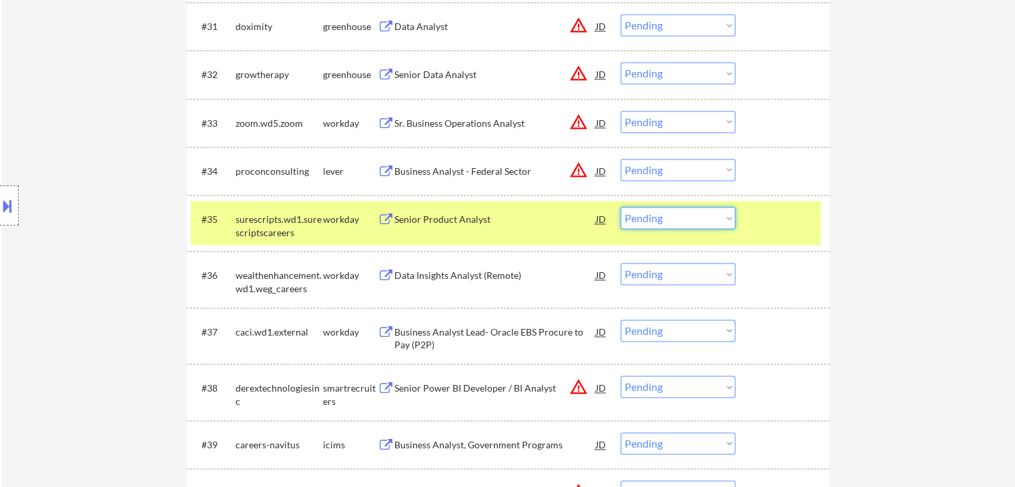
click at [699, 227] on select "Choose an option... Pending Applied Excluded (Questions) Excluded (Expired) Exc…" at bounding box center [677, 218] width 115 height 22
click at [620, 207] on select "Choose an option... Pending Applied Excluded (Questions) Excluded (Expired) Exc…" at bounding box center [677, 218] width 115 height 22
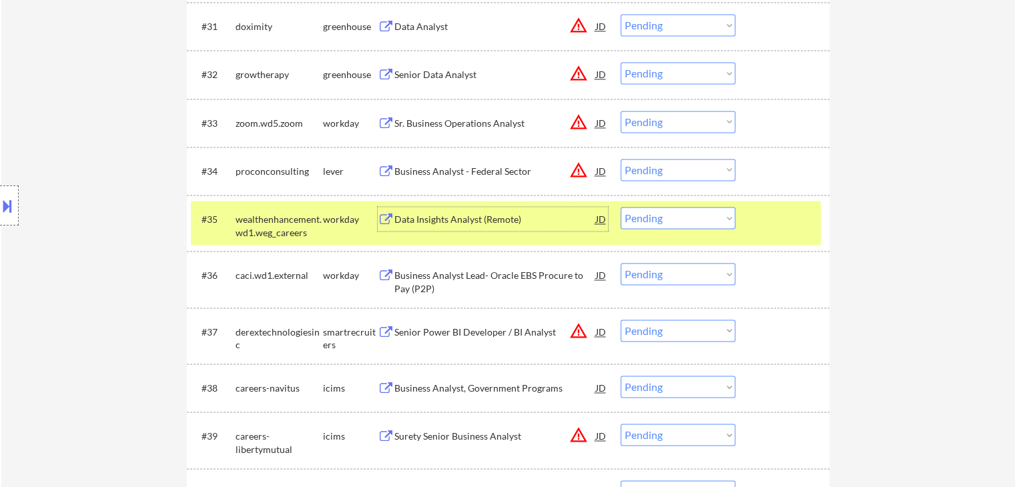
click at [437, 209] on div "Data Insights Analyst (Remote)" at bounding box center [494, 219] width 201 height 24
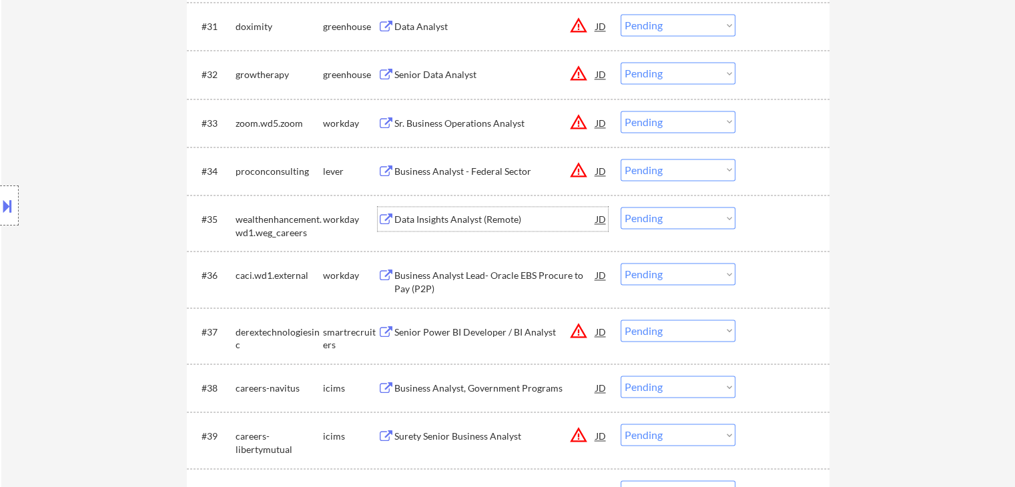
drag, startPoint x: 712, startPoint y: 213, endPoint x: 740, endPoint y: 260, distance: 54.1
click at [715, 215] on select "Choose an option... Pending Applied Excluded (Questions) Excluded (Expired) Exc…" at bounding box center [677, 218] width 115 height 22
click at [620, 207] on select "Choose an option... Pending Applied Excluded (Questions) Excluded (Expired) Exc…" at bounding box center [677, 218] width 115 height 22
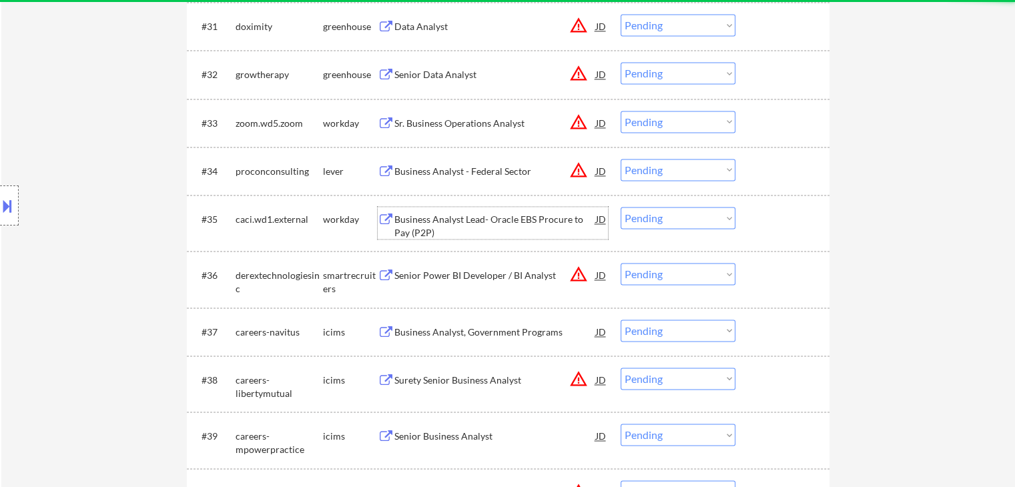
click at [480, 226] on div "Business Analyst Lead- Oracle EBS Procure to Pay (P2P)" at bounding box center [494, 226] width 201 height 26
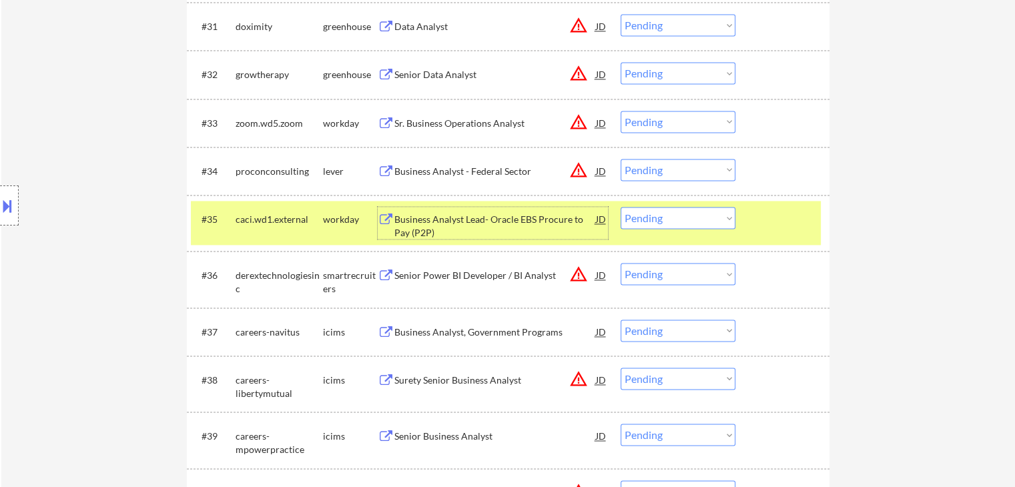
drag, startPoint x: 686, startPoint y: 221, endPoint x: 698, endPoint y: 227, distance: 14.0
click at [687, 221] on select "Choose an option... Pending Applied Excluded (Questions) Excluded (Expired) Exc…" at bounding box center [677, 218] width 115 height 22
click at [620, 207] on select "Choose an option... Pending Applied Excluded (Questions) Excluded (Expired) Exc…" at bounding box center [677, 218] width 115 height 22
select select ""pending""
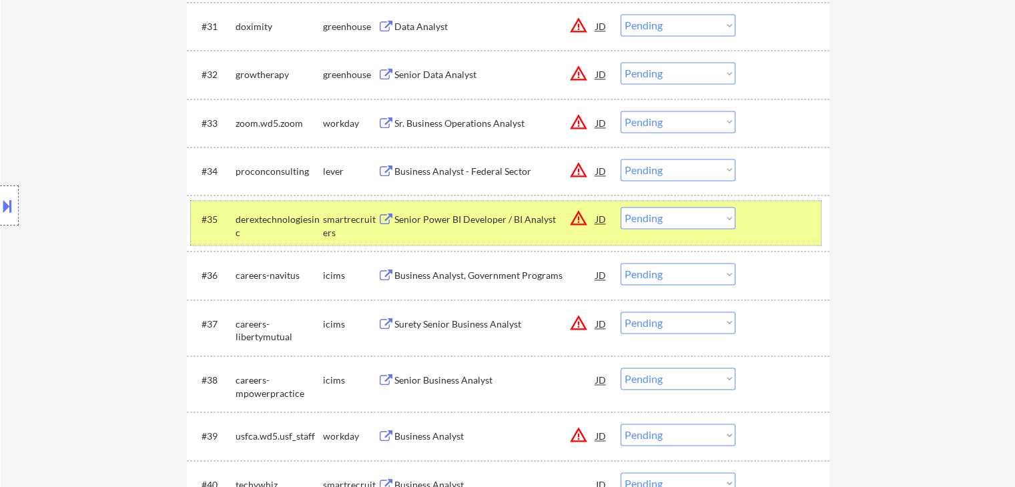
drag, startPoint x: 349, startPoint y: 223, endPoint x: 366, endPoint y: 235, distance: 21.1
click at [350, 225] on div "smartrecruiters" at bounding box center [350, 226] width 55 height 26
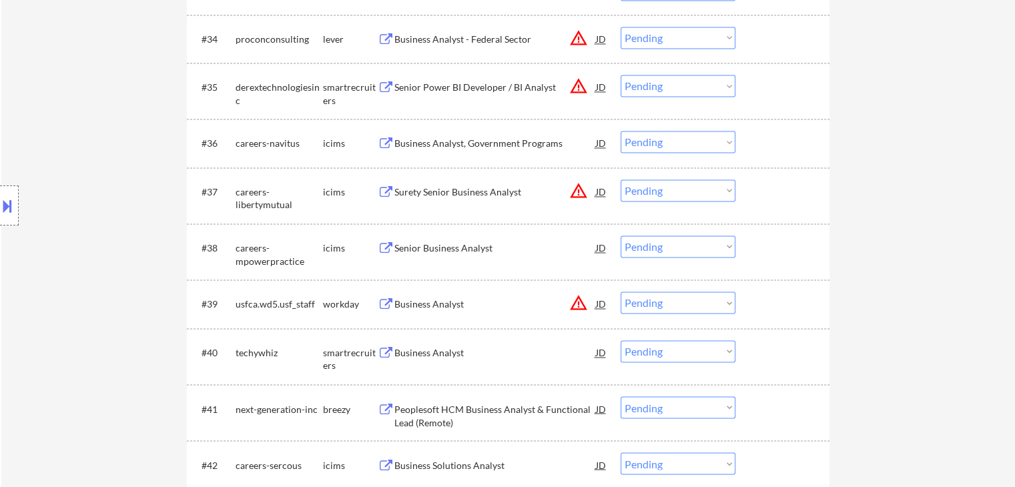
scroll to position [2135, 0]
click at [450, 147] on div "Business Analyst, Government Programs" at bounding box center [494, 141] width 201 height 13
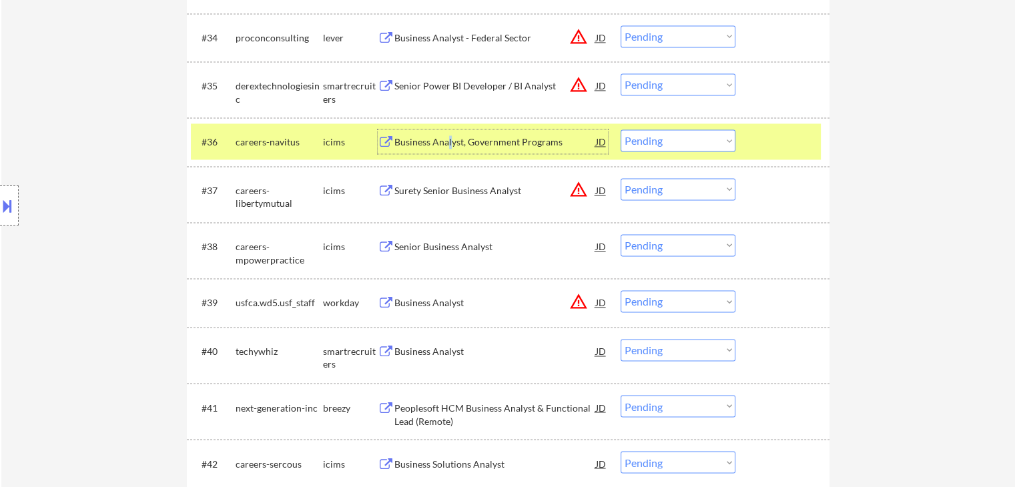
click at [670, 134] on select "Choose an option... Pending Applied Excluded (Questions) Excluded (Expired) Exc…" at bounding box center [677, 140] width 115 height 22
click at [620, 129] on select "Choose an option... Pending Applied Excluded (Questions) Excluded (Expired) Exc…" at bounding box center [677, 140] width 115 height 22
click at [333, 143] on div "icims" at bounding box center [350, 141] width 55 height 13
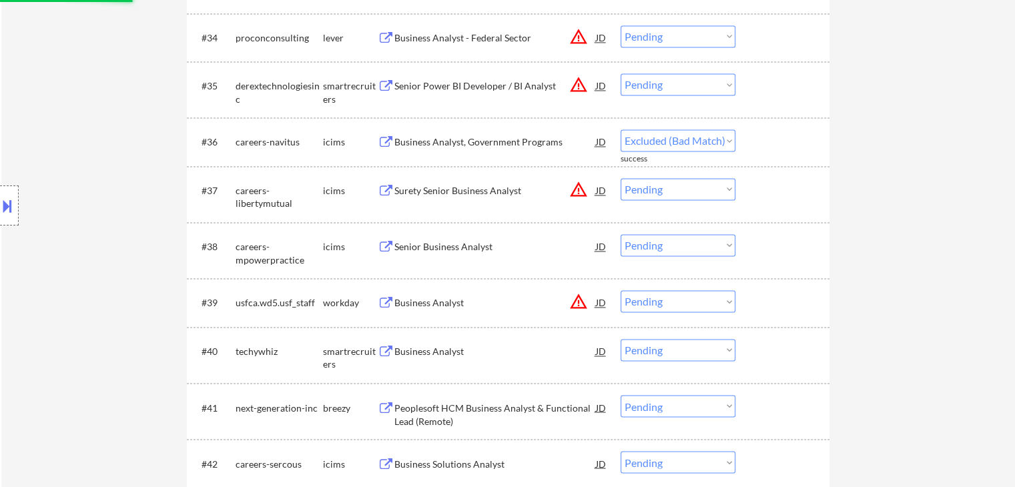
select select ""pending""
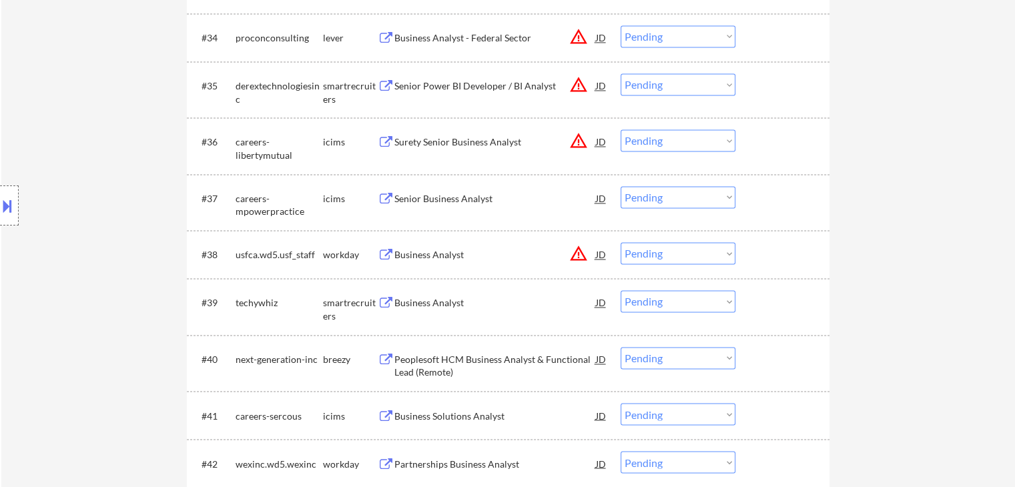
click at [430, 200] on div "Senior Business Analyst" at bounding box center [494, 198] width 201 height 13
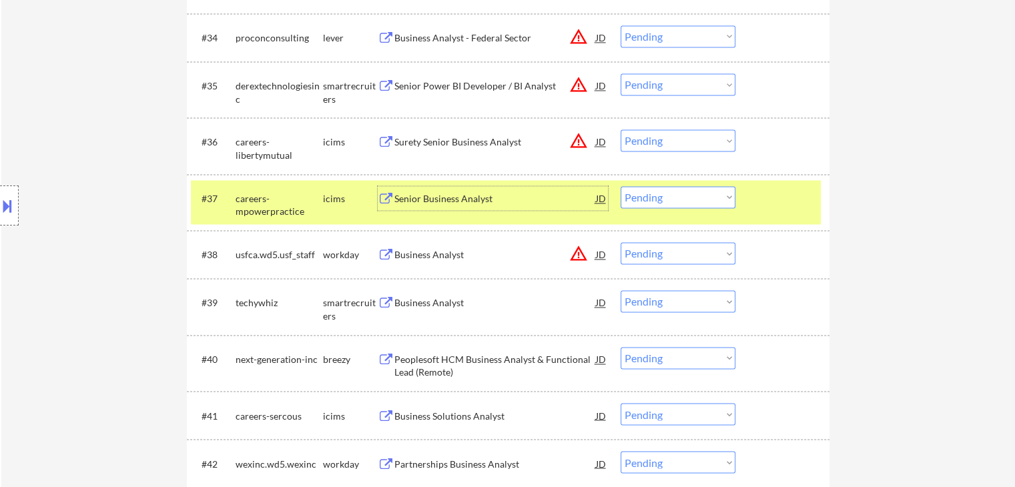
click at [674, 203] on select "Choose an option... Pending Applied Excluded (Questions) Excluded (Expired) Exc…" at bounding box center [677, 197] width 115 height 22
click at [620, 186] on select "Choose an option... Pending Applied Excluded (Questions) Excluded (Expired) Exc…" at bounding box center [677, 197] width 115 height 22
select select ""pending""
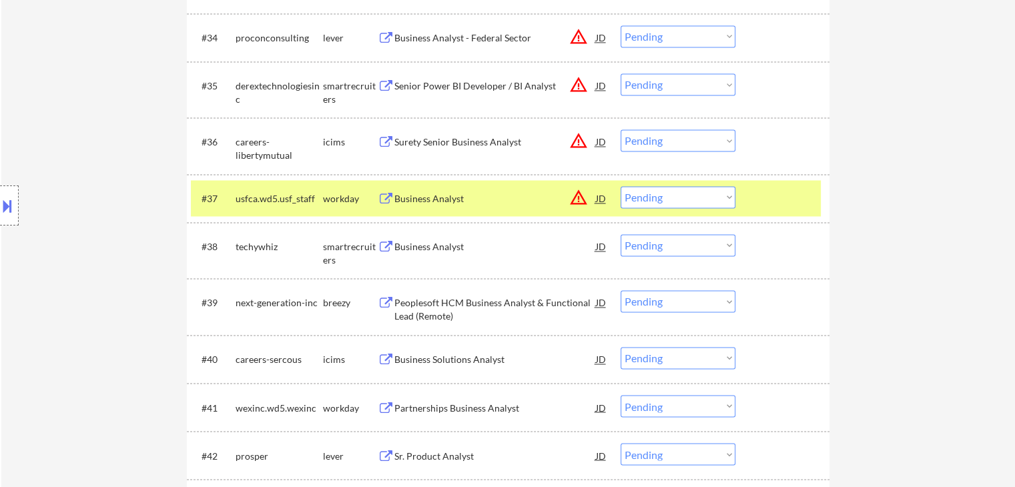
click at [350, 193] on div "workday" at bounding box center [350, 198] width 55 height 13
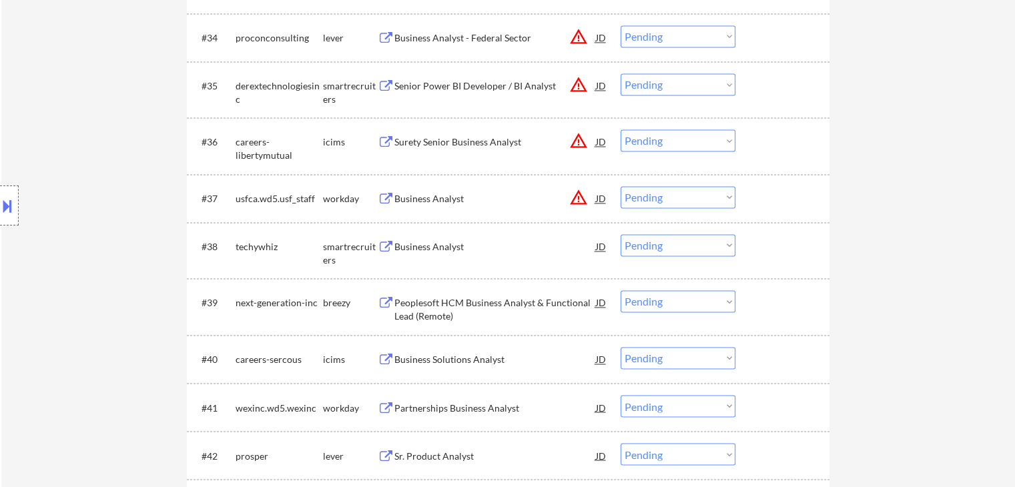
click at [468, 245] on div "Business Analyst" at bounding box center [494, 246] width 201 height 13
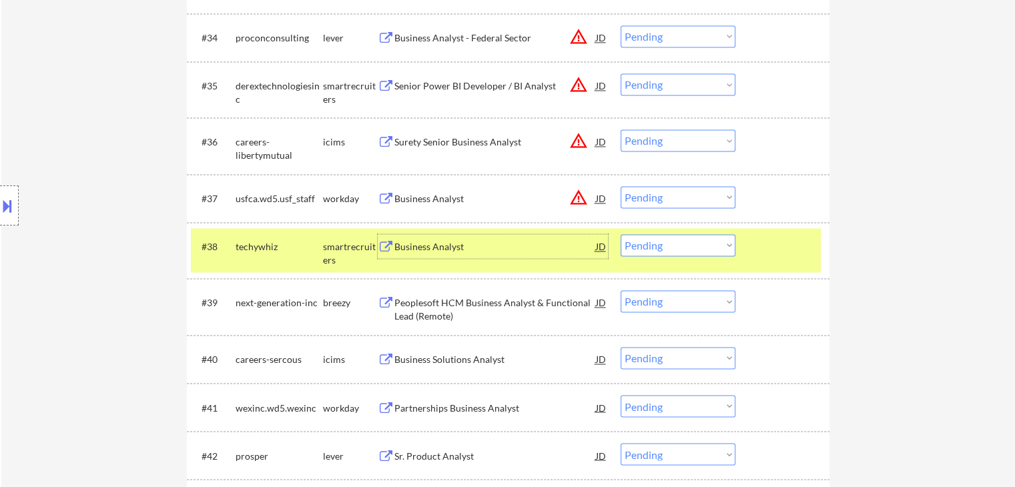
click at [664, 249] on select "Choose an option... Pending Applied Excluded (Questions) Excluded (Expired) Exc…" at bounding box center [677, 245] width 115 height 22
click at [620, 234] on select "Choose an option... Pending Applied Excluded (Questions) Excluded (Expired) Exc…" at bounding box center [677, 245] width 115 height 22
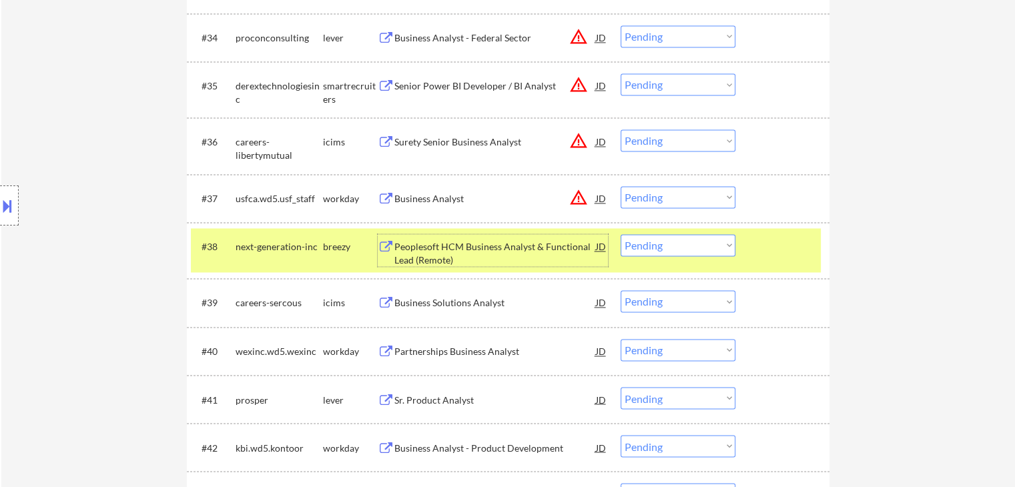
click at [454, 246] on div "Peoplesoft HCM Business Analyst & Functional Lead (Remote)" at bounding box center [494, 253] width 201 height 26
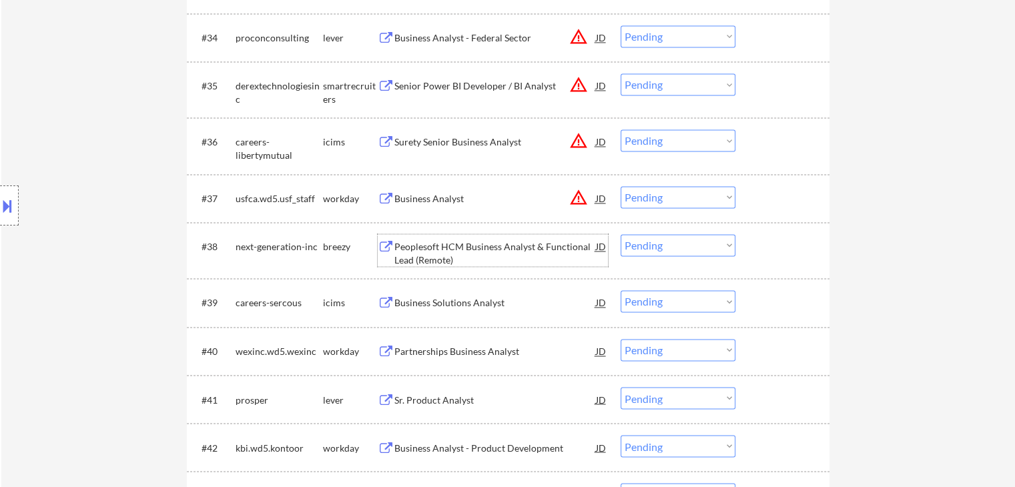
click at [656, 247] on select "Choose an option... Pending Applied Excluded (Questions) Excluded (Expired) Exc…" at bounding box center [677, 245] width 115 height 22
click at [620, 234] on select "Choose an option... Pending Applied Excluded (Questions) Excluded (Expired) Exc…" at bounding box center [677, 245] width 115 height 22
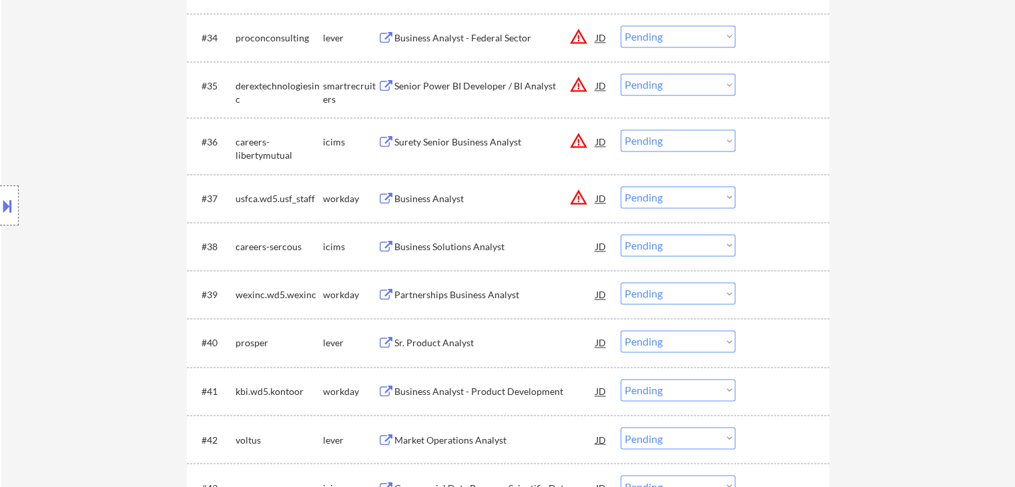
click at [476, 249] on div "Business Solutions Analyst" at bounding box center [494, 246] width 201 height 13
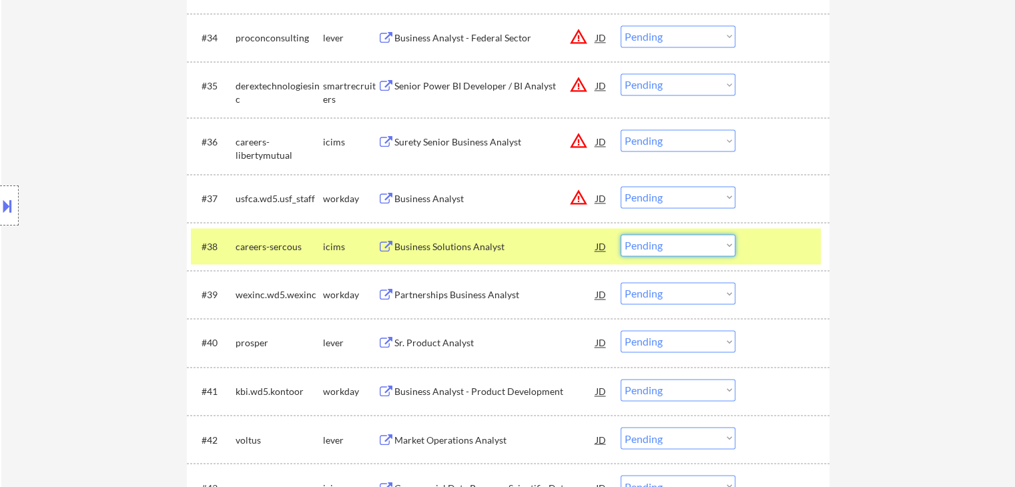
click at [688, 243] on select "Choose an option... Pending Applied Excluded (Questions) Excluded (Expired) Exc…" at bounding box center [677, 245] width 115 height 22
click at [620, 234] on select "Choose an option... Pending Applied Excluded (Questions) Excluded (Expired) Exc…" at bounding box center [677, 245] width 115 height 22
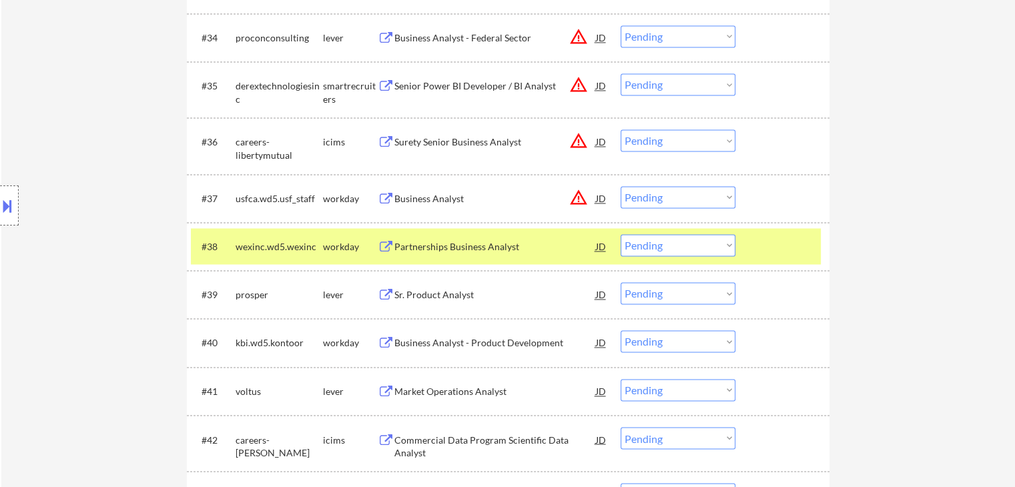
click at [478, 248] on div "Partnerships Business Analyst" at bounding box center [494, 246] width 201 height 13
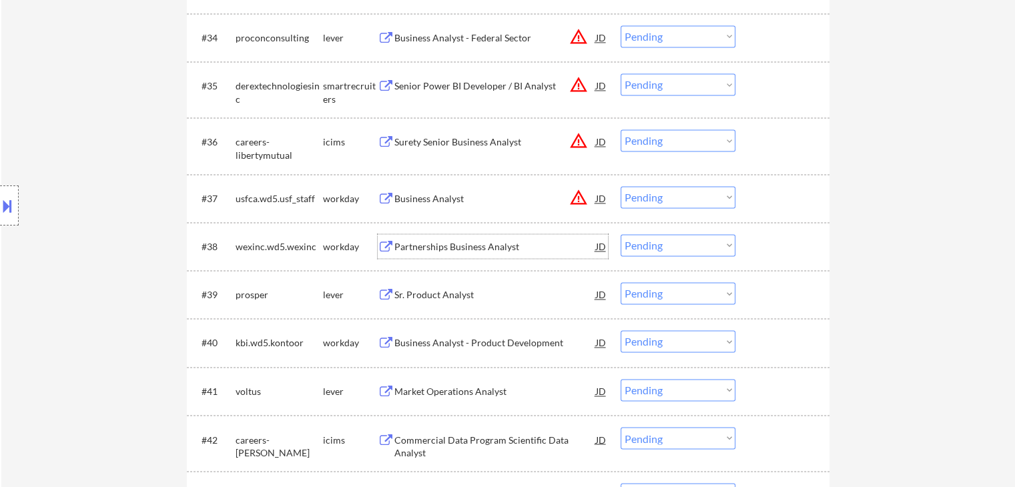
click at [682, 245] on select "Choose an option... Pending Applied Excluded (Questions) Excluded (Expired) Exc…" at bounding box center [677, 245] width 115 height 22
click at [620, 234] on select "Choose an option... Pending Applied Excluded (Questions) Excluded (Expired) Exc…" at bounding box center [677, 245] width 115 height 22
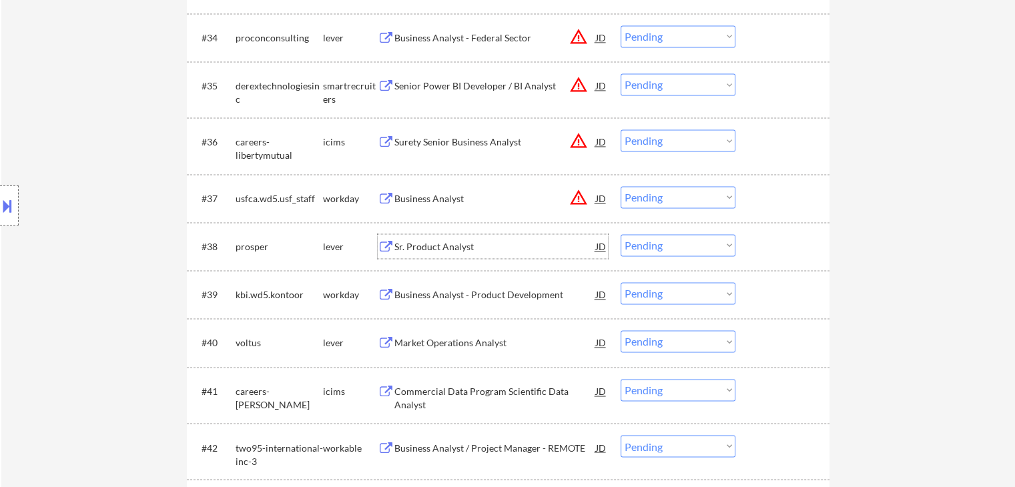
click at [446, 251] on div "Sr. Product Analyst" at bounding box center [494, 246] width 201 height 13
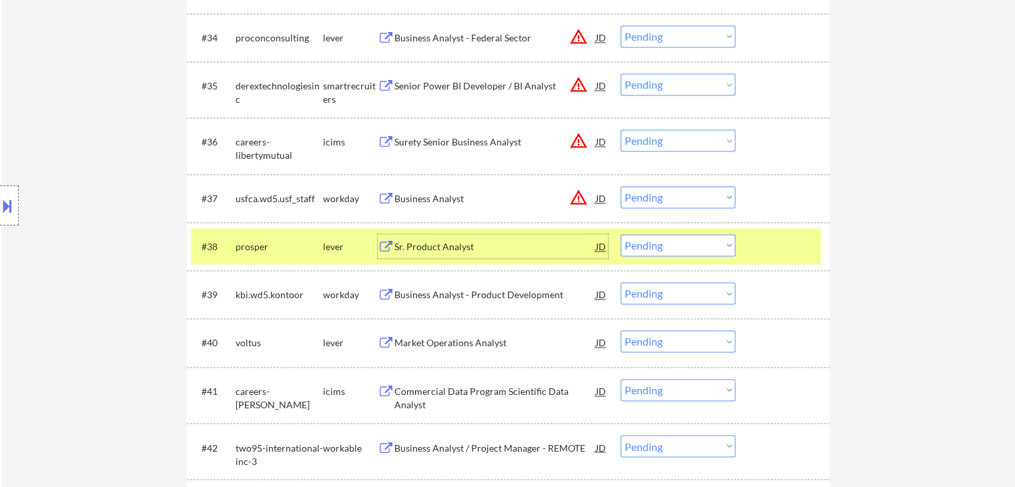
drag, startPoint x: 712, startPoint y: 243, endPoint x: 710, endPoint y: 254, distance: 11.5
click at [712, 243] on select "Choose an option... Pending Applied Excluded (Questions) Excluded (Expired) Exc…" at bounding box center [677, 245] width 115 height 22
click at [620, 234] on select "Choose an option... Pending Applied Excluded (Questions) Excluded (Expired) Exc…" at bounding box center [677, 245] width 115 height 22
select select ""pending""
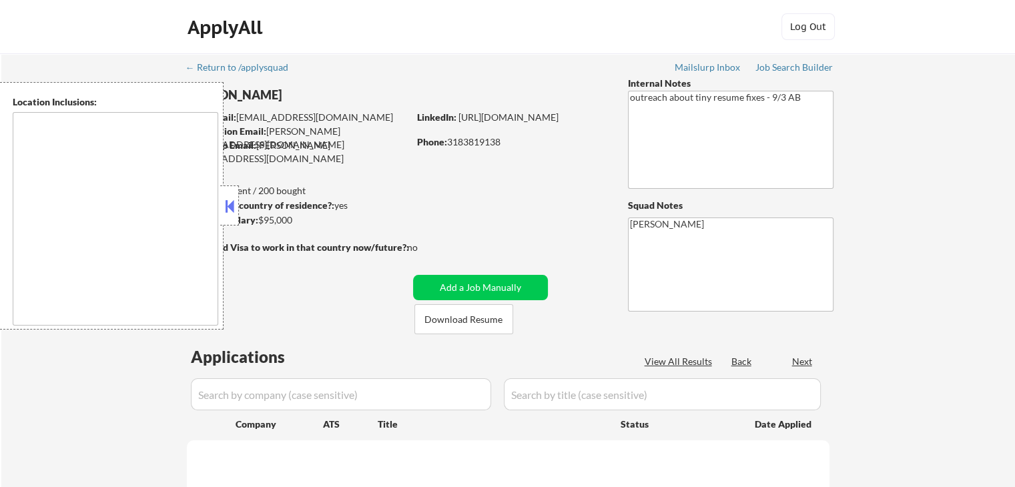
type textarea "[GEOGRAPHIC_DATA], [GEOGRAPHIC_DATA], [GEOGRAPHIC_DATA], [GEOGRAPHIC_DATA], [GE…"
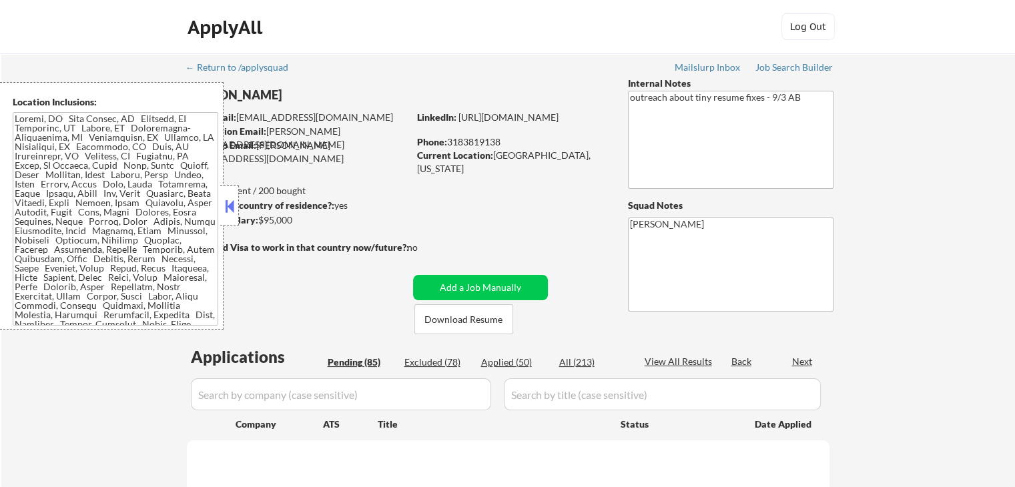
drag, startPoint x: 233, startPoint y: 203, endPoint x: 244, endPoint y: 207, distance: 12.0
click at [233, 202] on button at bounding box center [229, 206] width 15 height 20
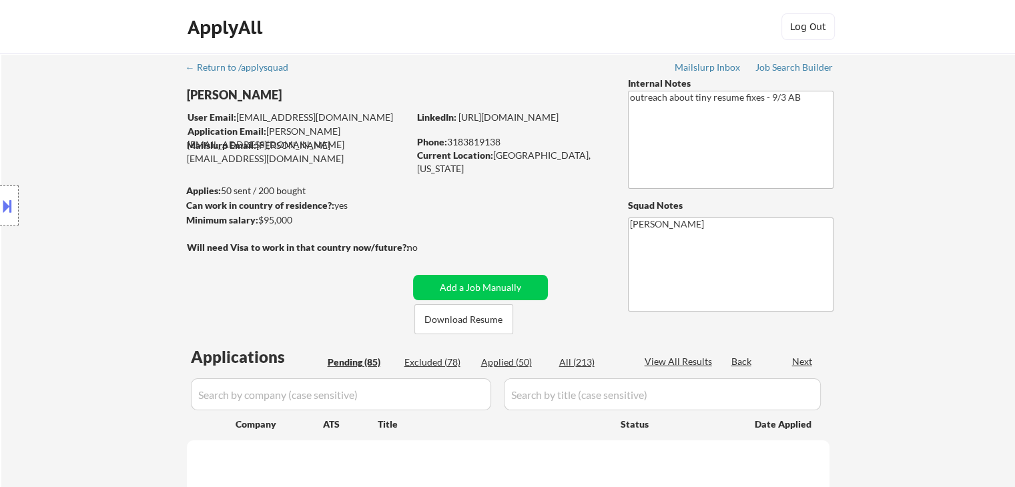
click at [496, 366] on div "Applied (50)" at bounding box center [514, 362] width 67 height 13
select select ""pending""
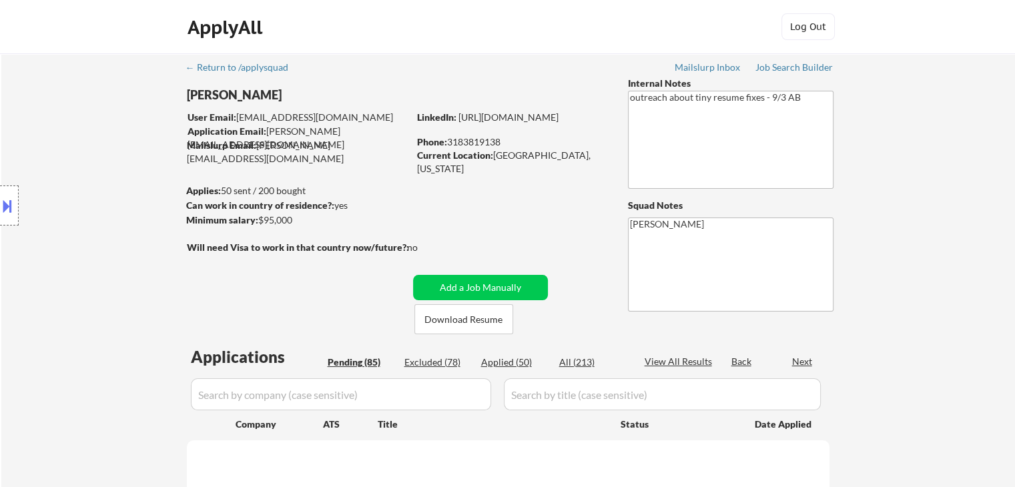
select select ""pending""
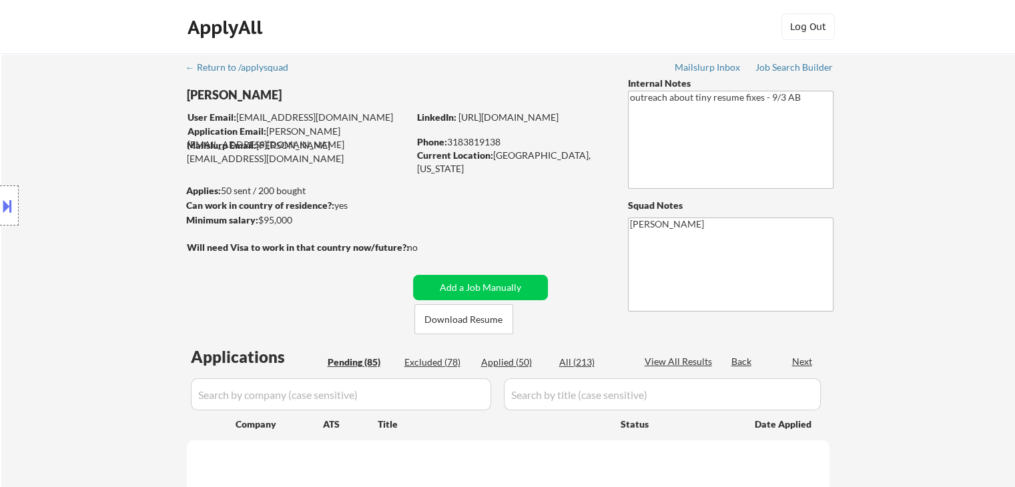
select select ""pending""
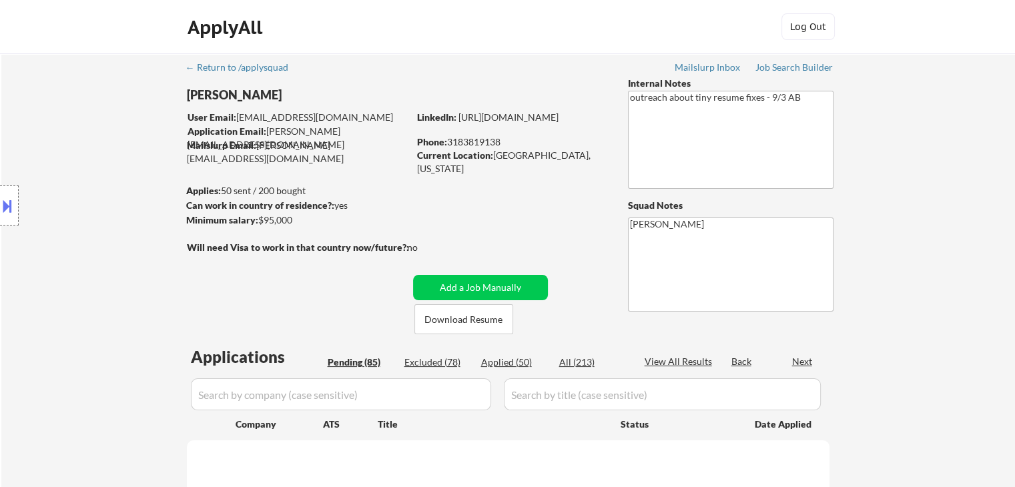
select select ""pending""
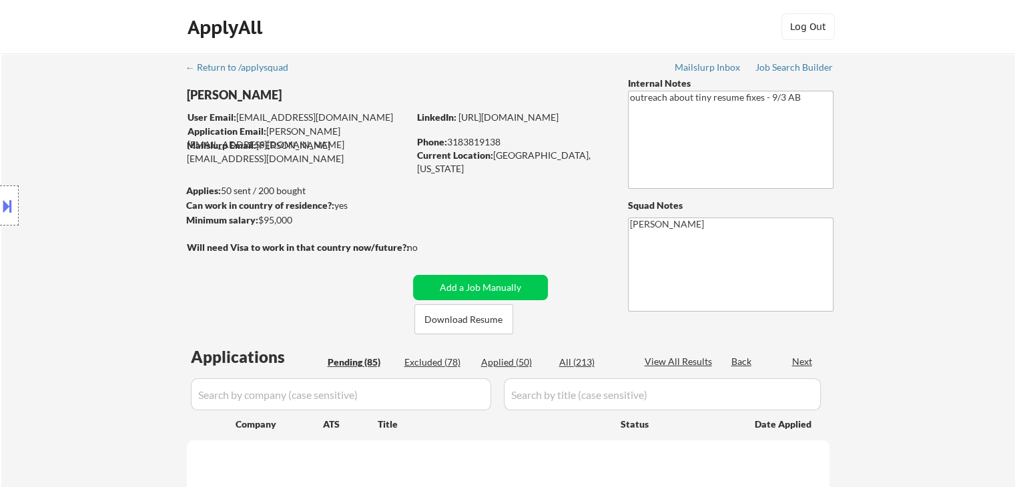
select select ""pending""
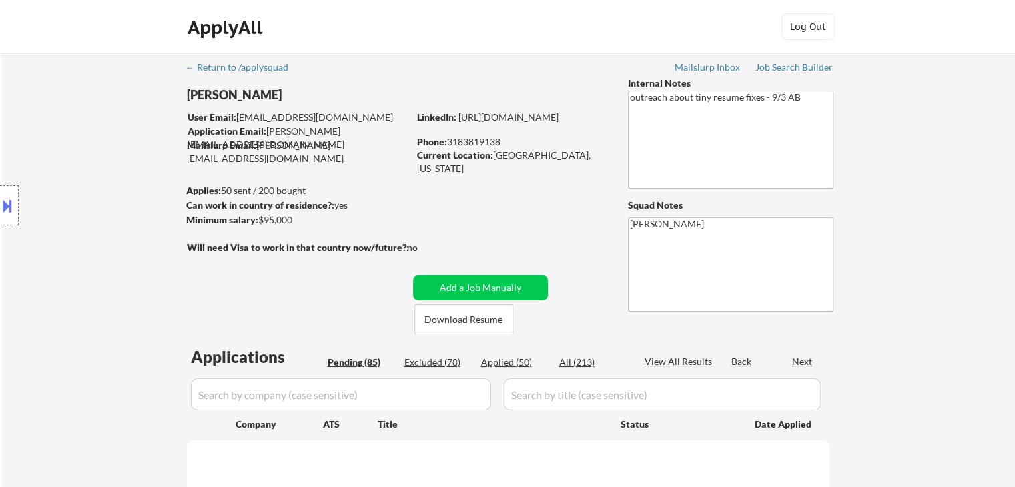
select select ""pending""
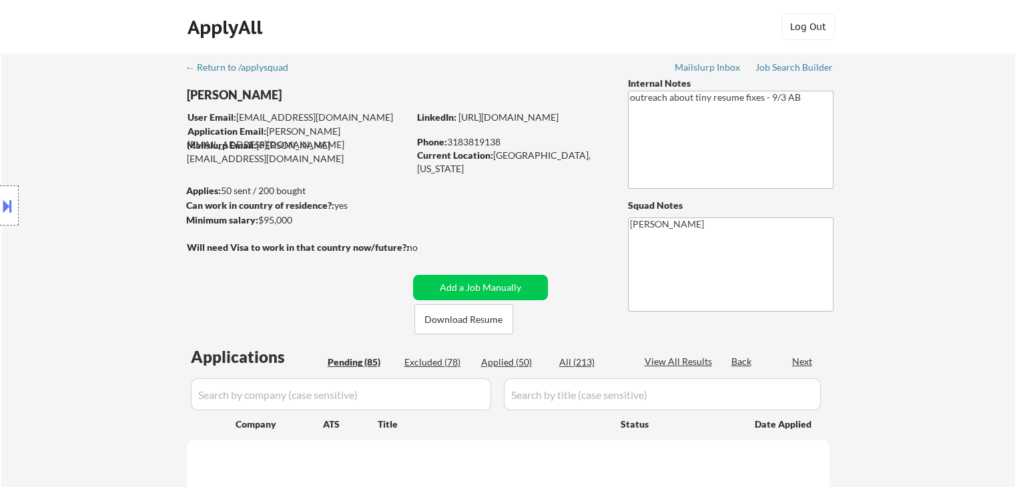
select select ""pending""
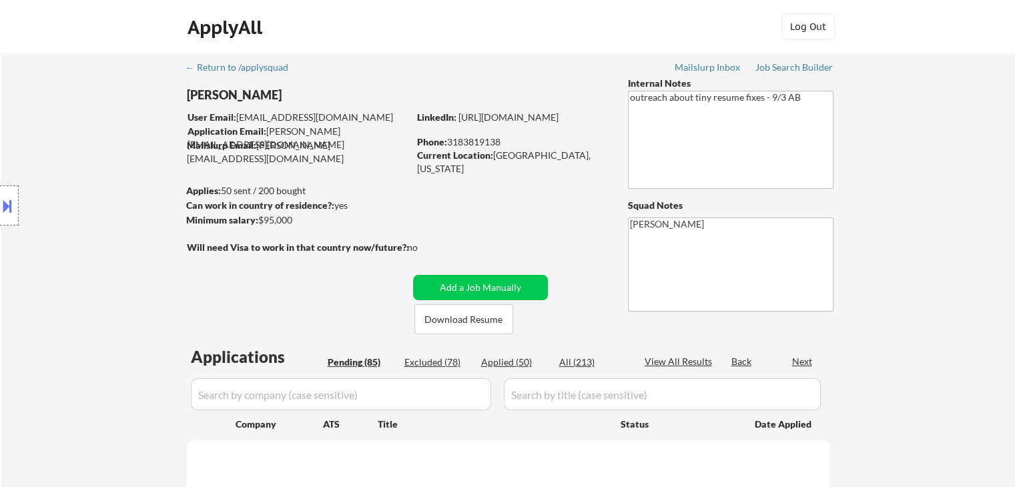
select select ""pending""
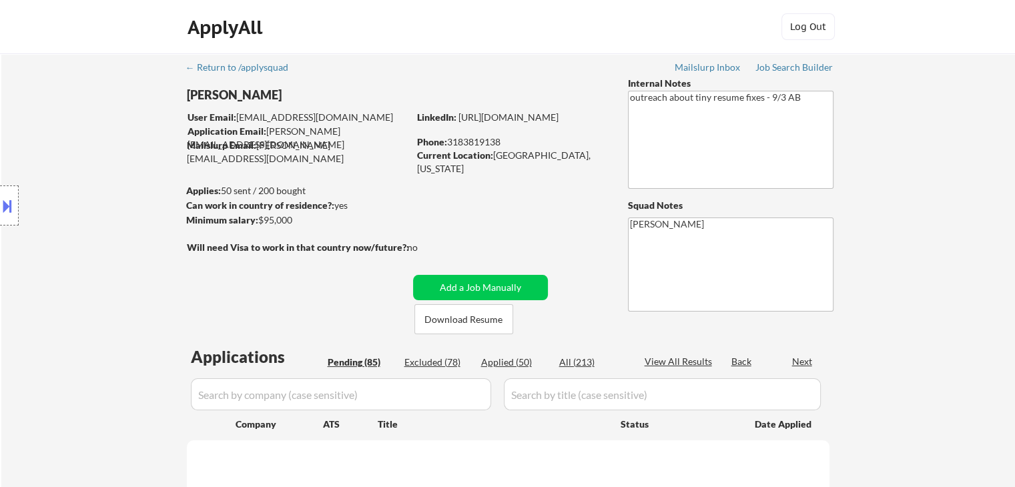
select select ""pending""
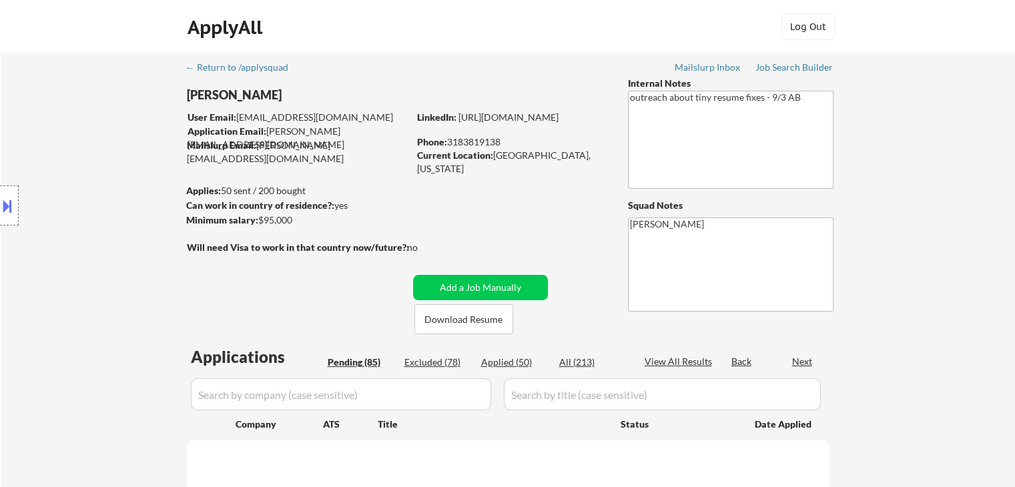
select select ""pending""
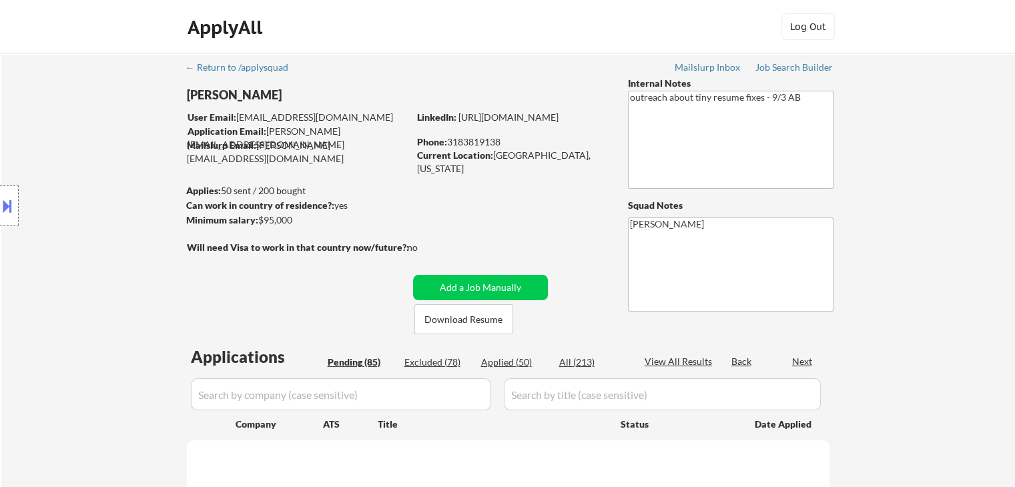
select select ""pending""
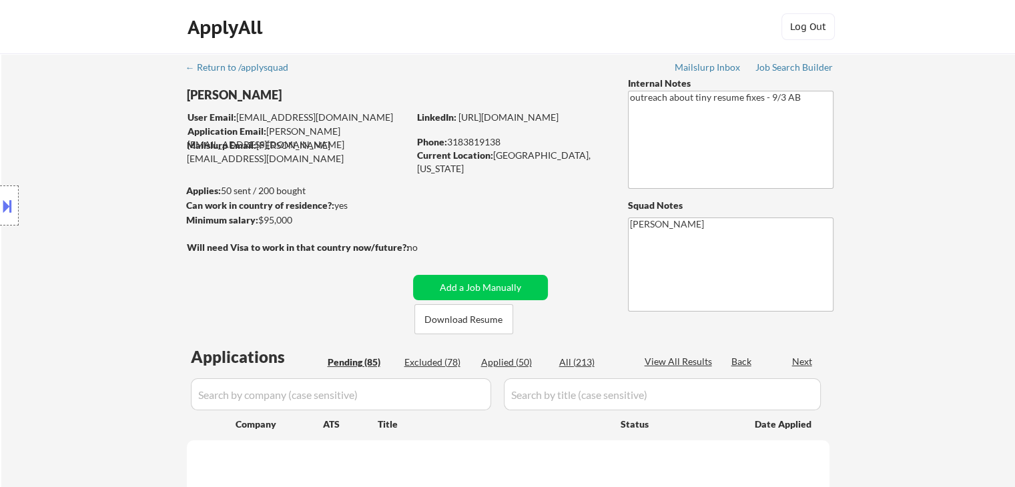
select select ""pending""
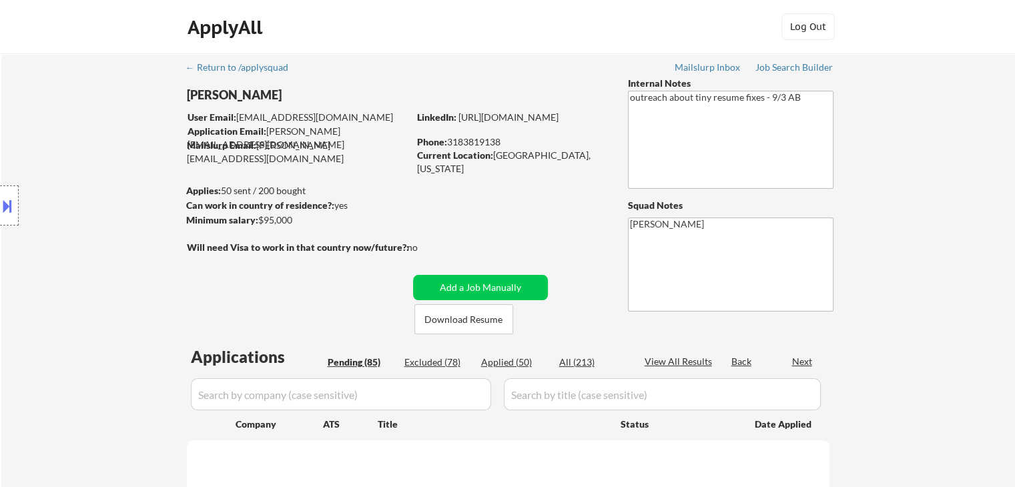
select select ""pending""
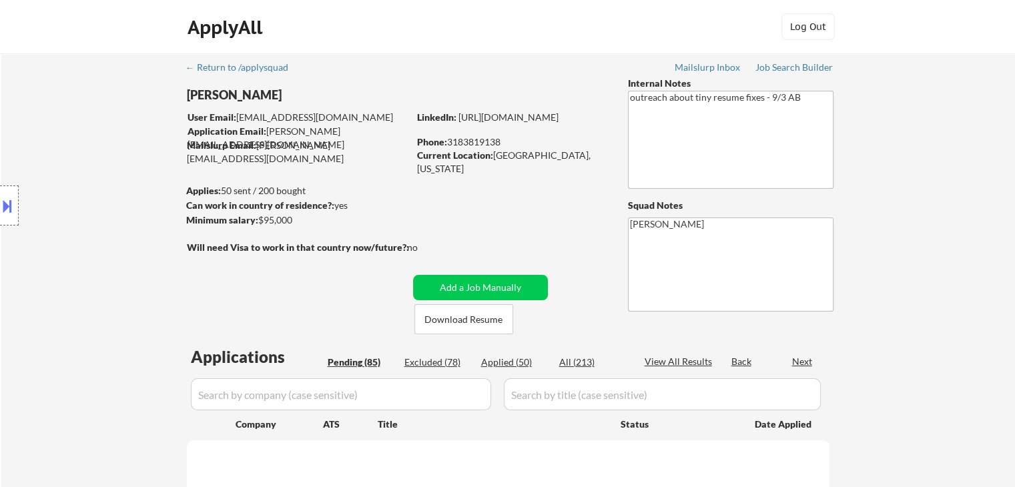
select select ""pending""
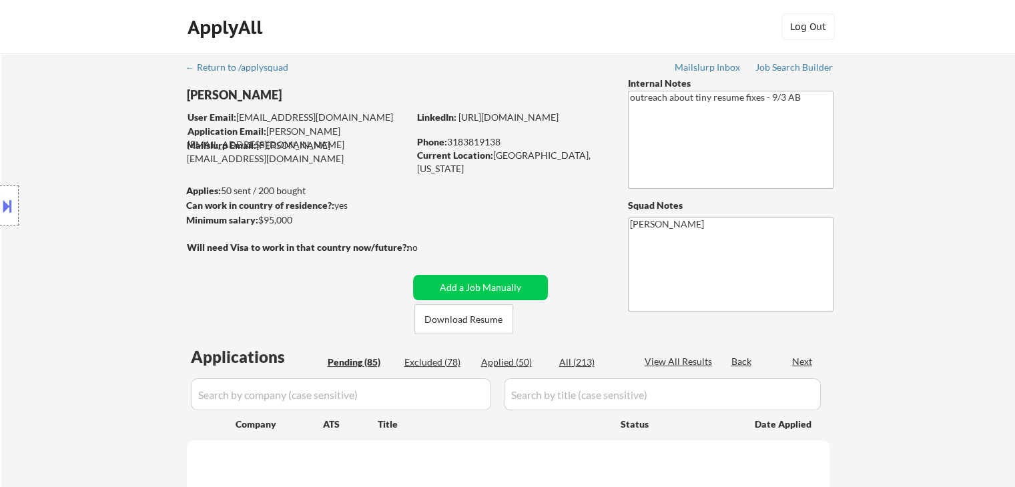
select select ""pending""
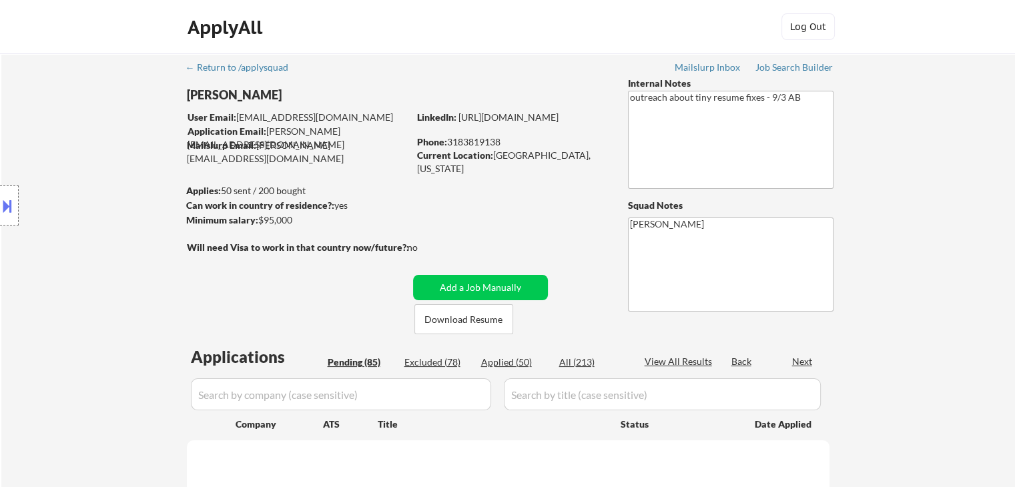
select select ""pending""
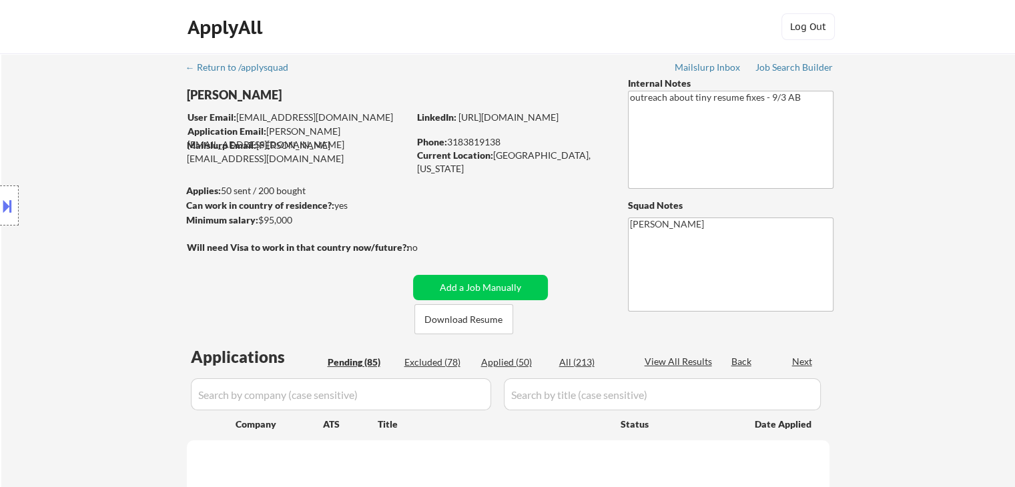
select select ""pending""
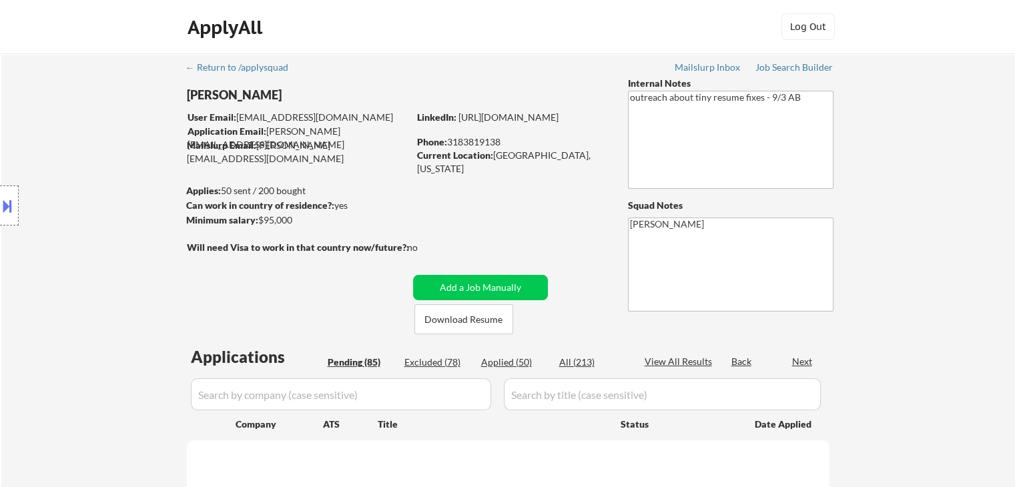
select select ""pending""
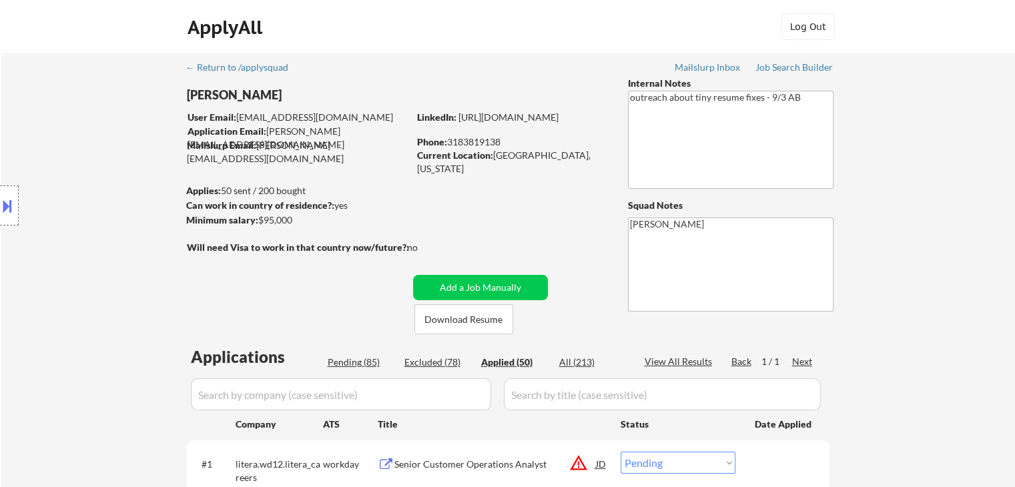
select select ""applied""
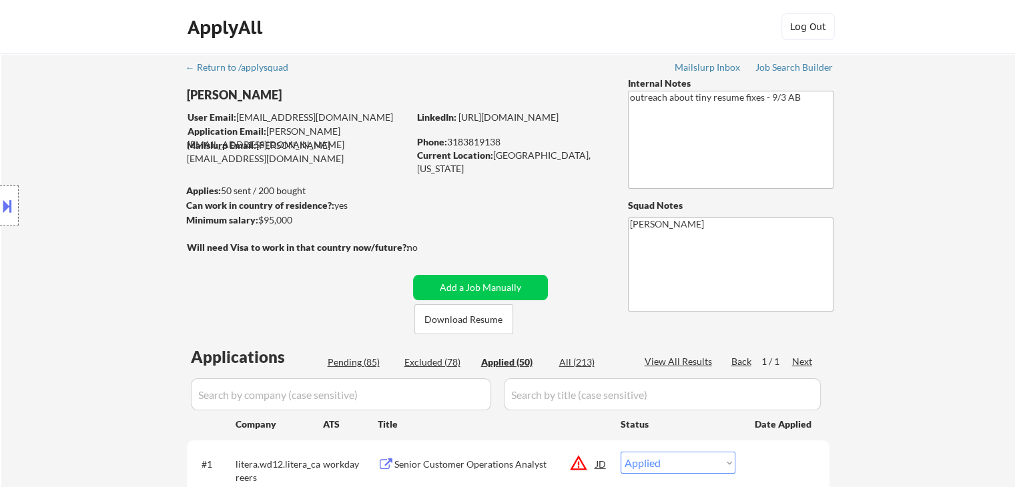
select select ""applied""
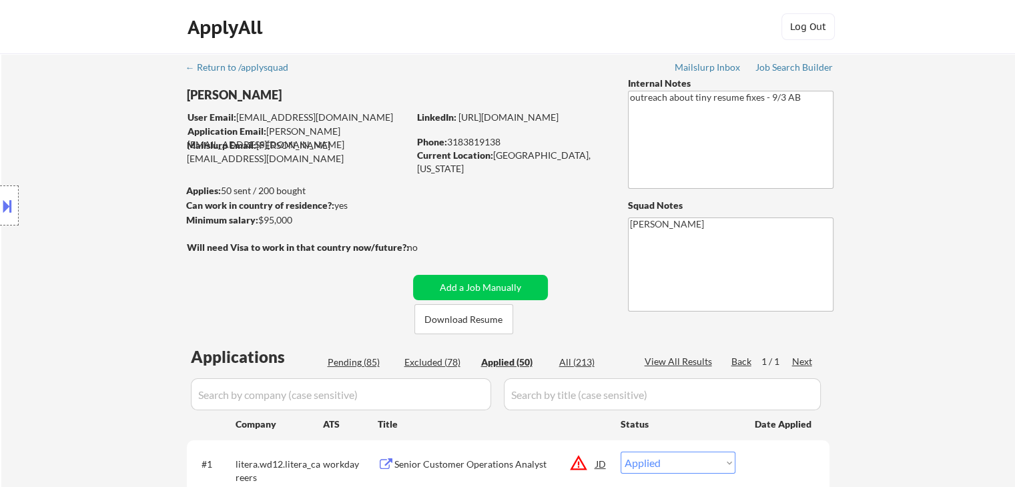
select select ""applied""
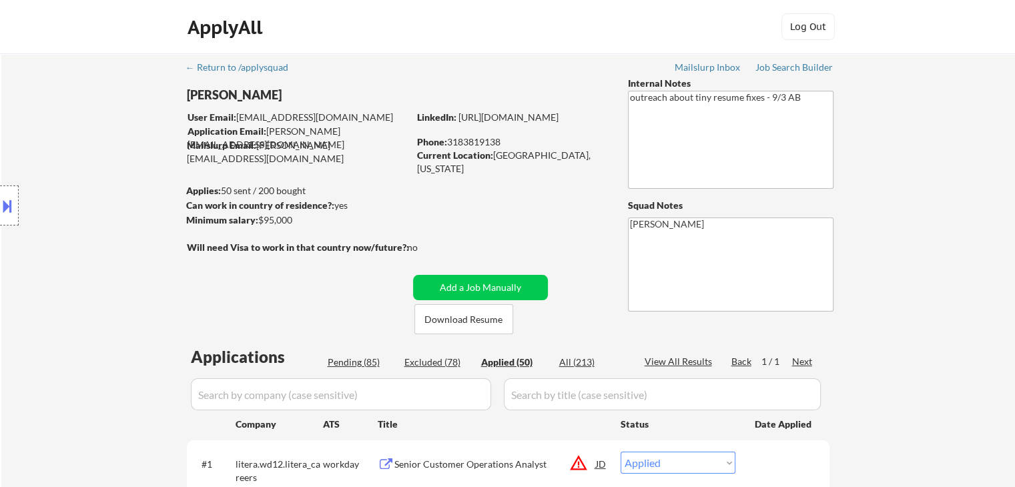
select select ""applied""
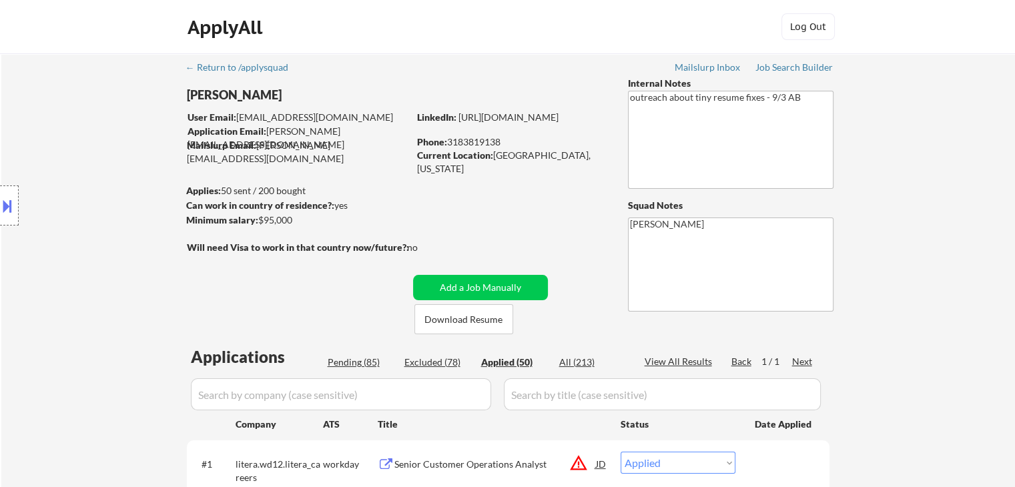
select select ""applied""
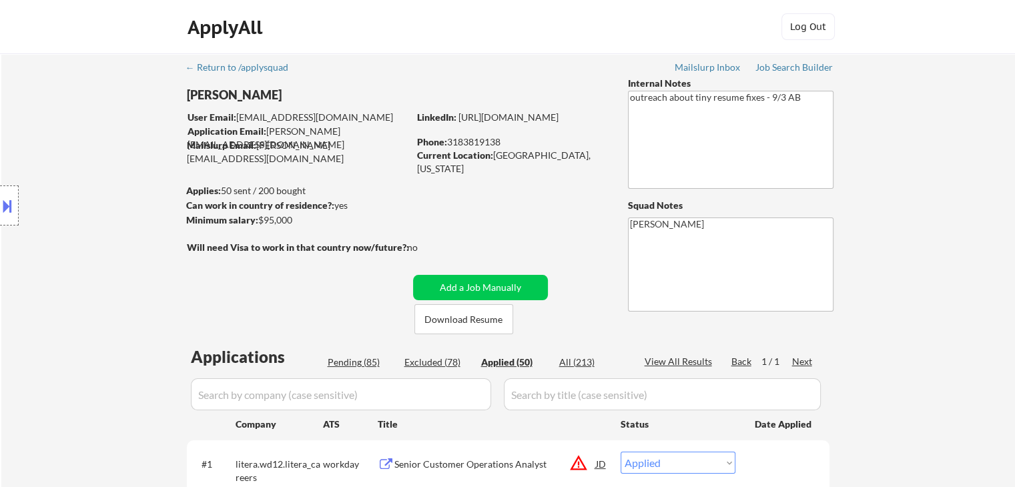
select select ""applied""
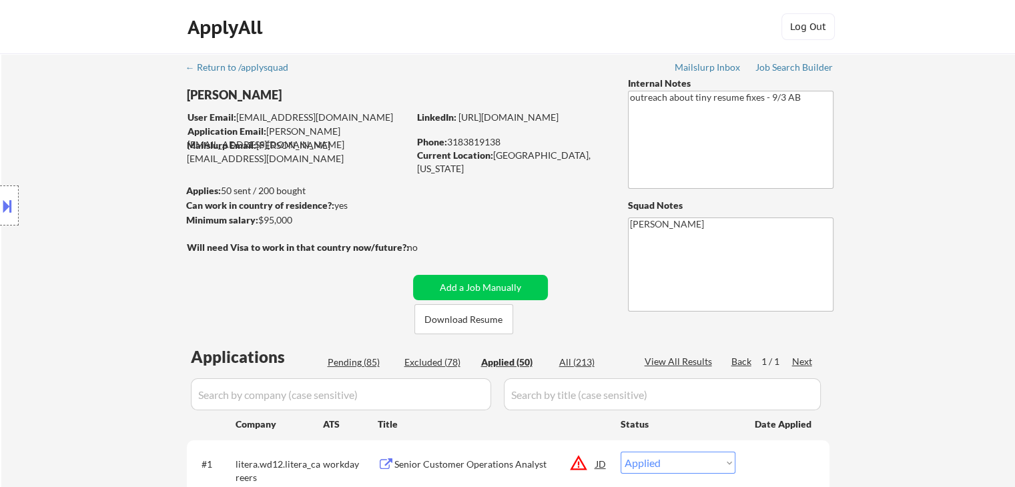
select select ""applied""
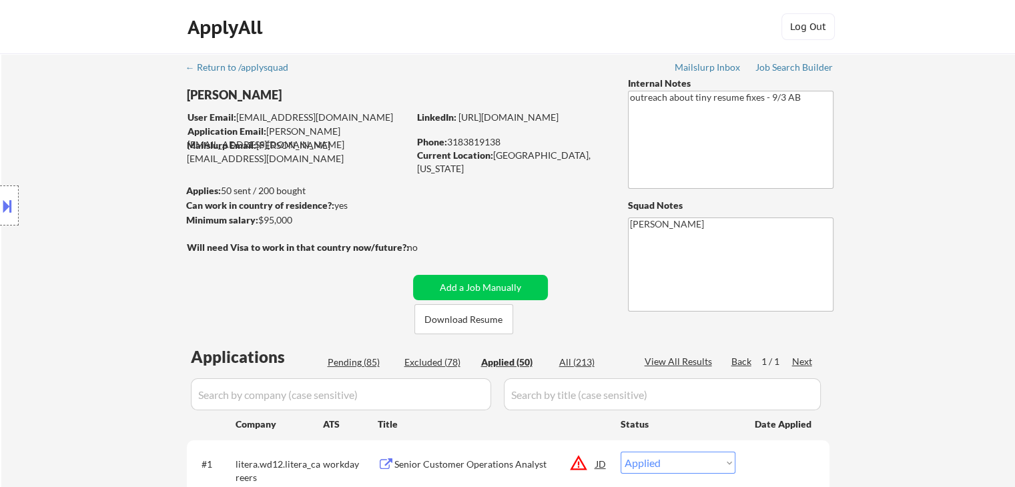
select select ""applied""
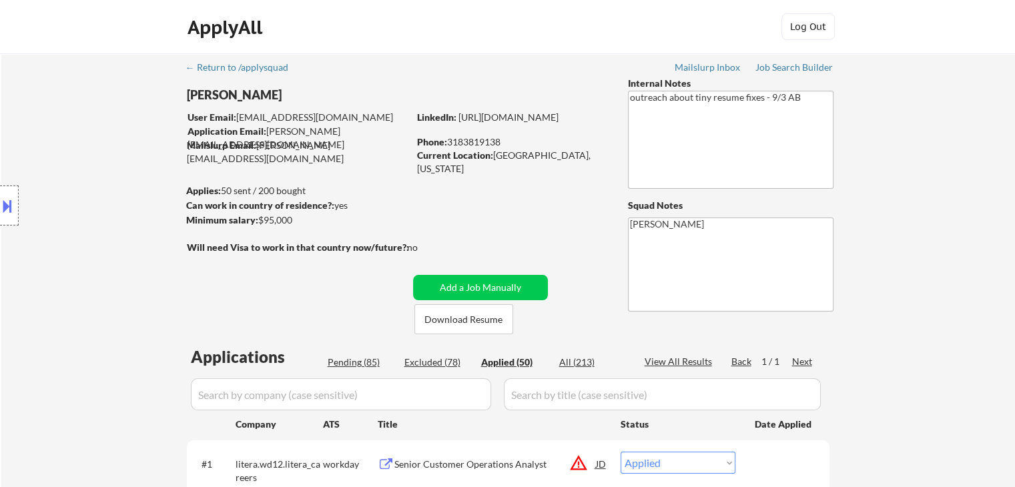
select select ""applied""
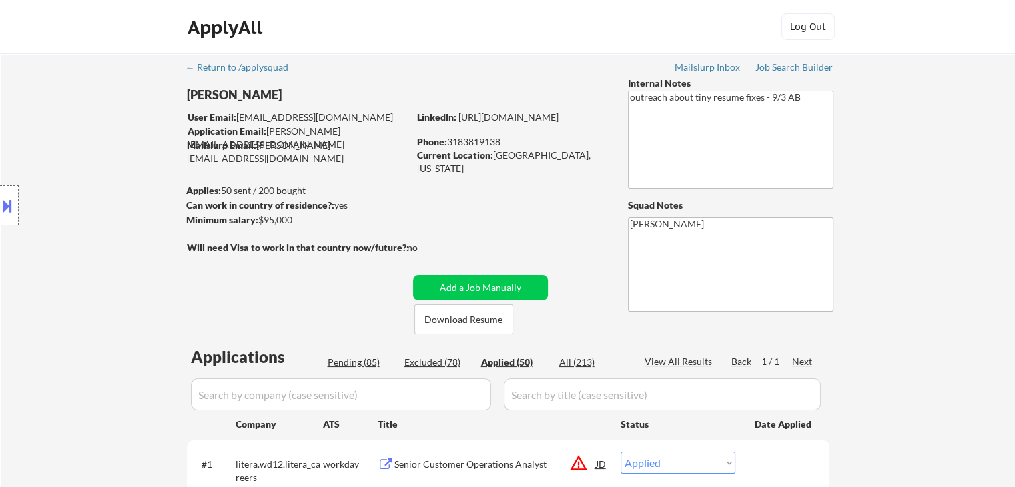
select select ""applied""
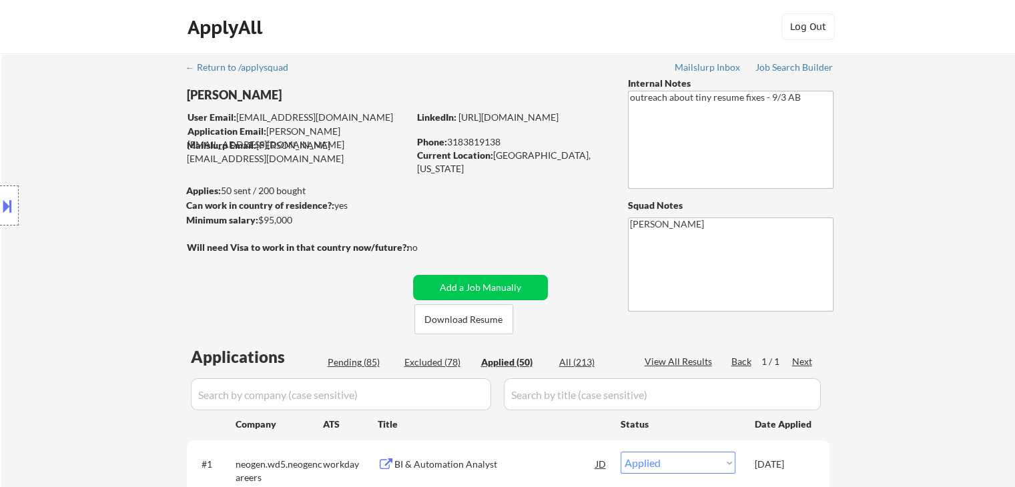
select select ""applied""
click at [518, 364] on div "Applied (53)" at bounding box center [514, 362] width 67 height 13
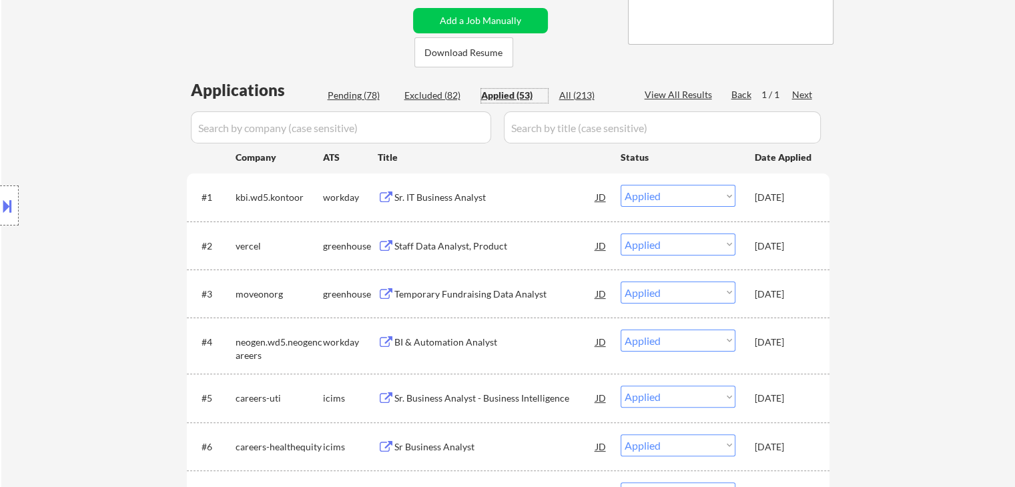
click at [734, 195] on select "Choose an option... Pending Applied Excluded (Questions) Excluded (Expired) Exc…" at bounding box center [677, 196] width 115 height 22
click at [620, 185] on select "Choose an option... Pending Applied Excluded (Questions) Excluded (Expired) Exc…" at bounding box center [677, 196] width 115 height 22
select select ""applied""
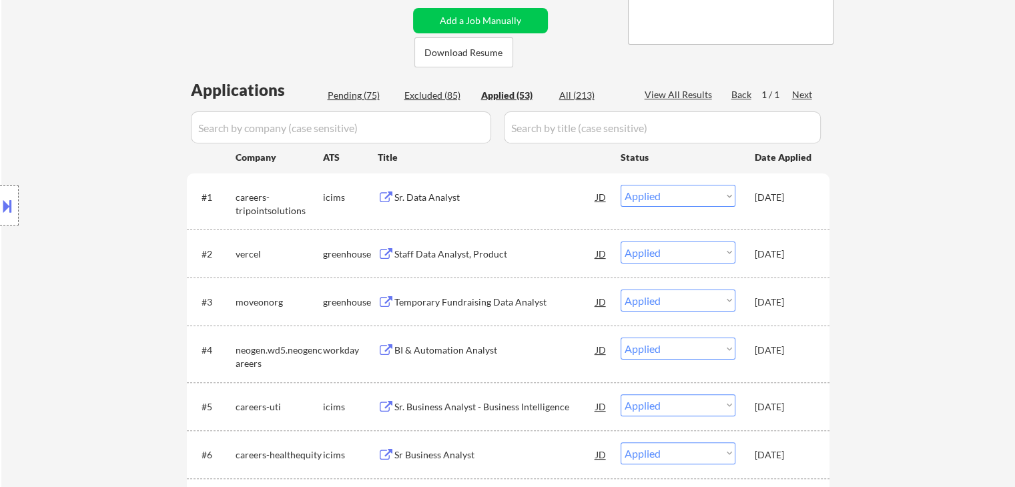
select select ""applied""
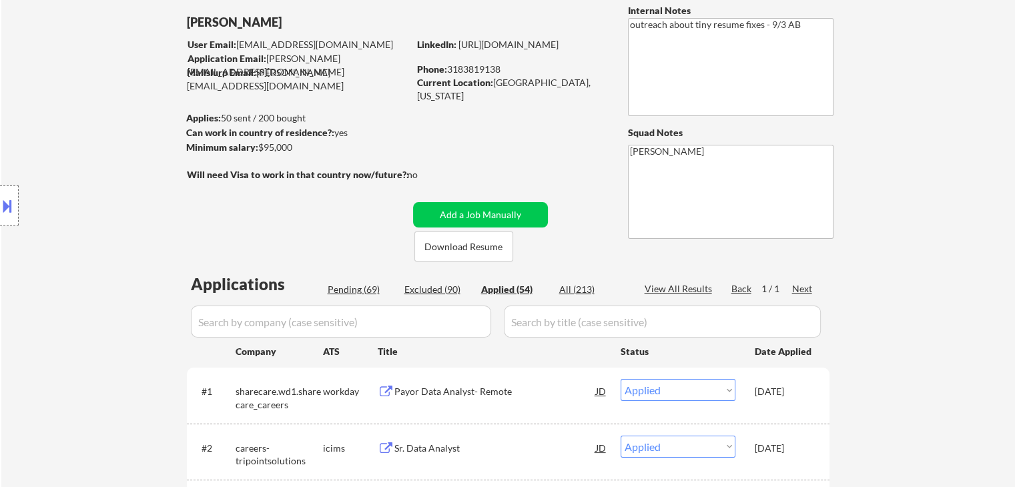
scroll to position [67, 0]
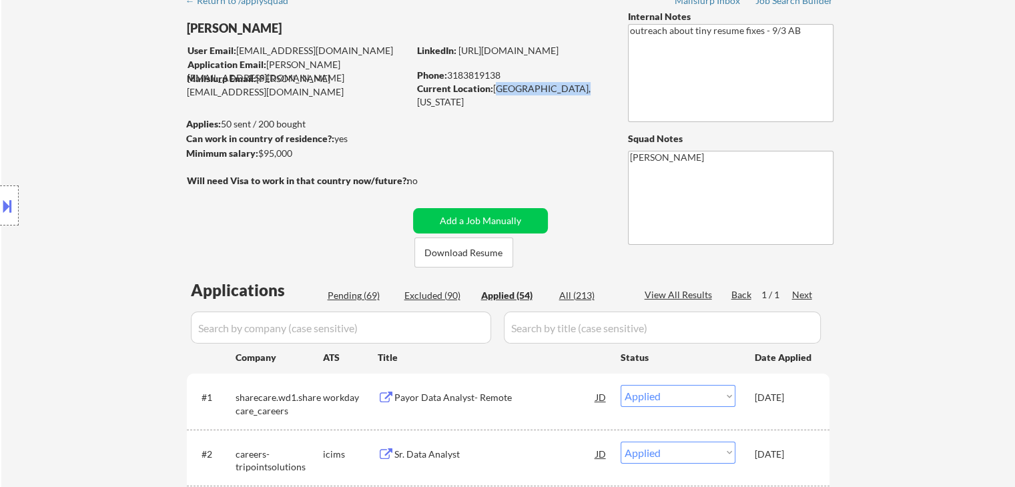
drag, startPoint x: 494, startPoint y: 89, endPoint x: 562, endPoint y: 91, distance: 68.7
click at [568, 89] on div "Current Location: Monroe, Louisiana" at bounding box center [511, 95] width 189 height 26
copy div "[GEOGRAPHIC_DATA], [US_STATE]"
select select ""applied""
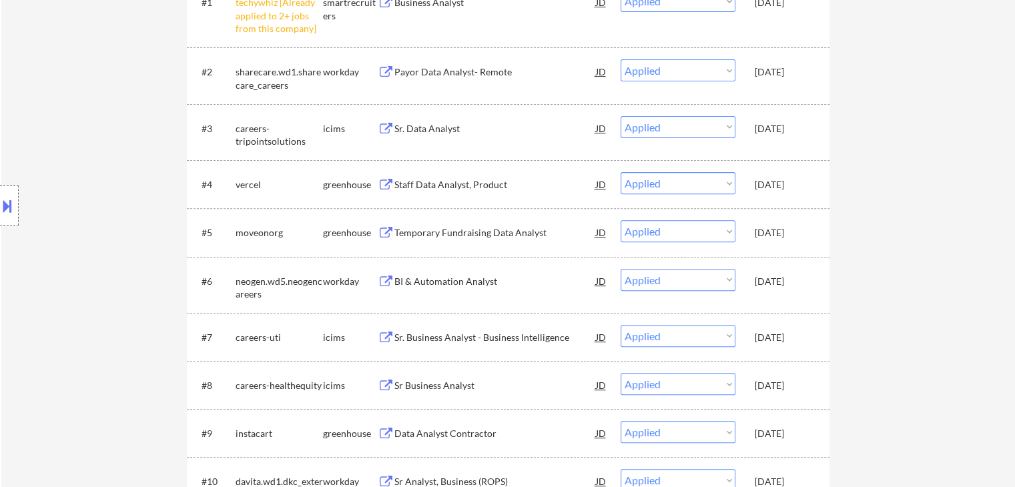
scroll to position [467, 0]
